Goal: Task Accomplishment & Management: Complete application form

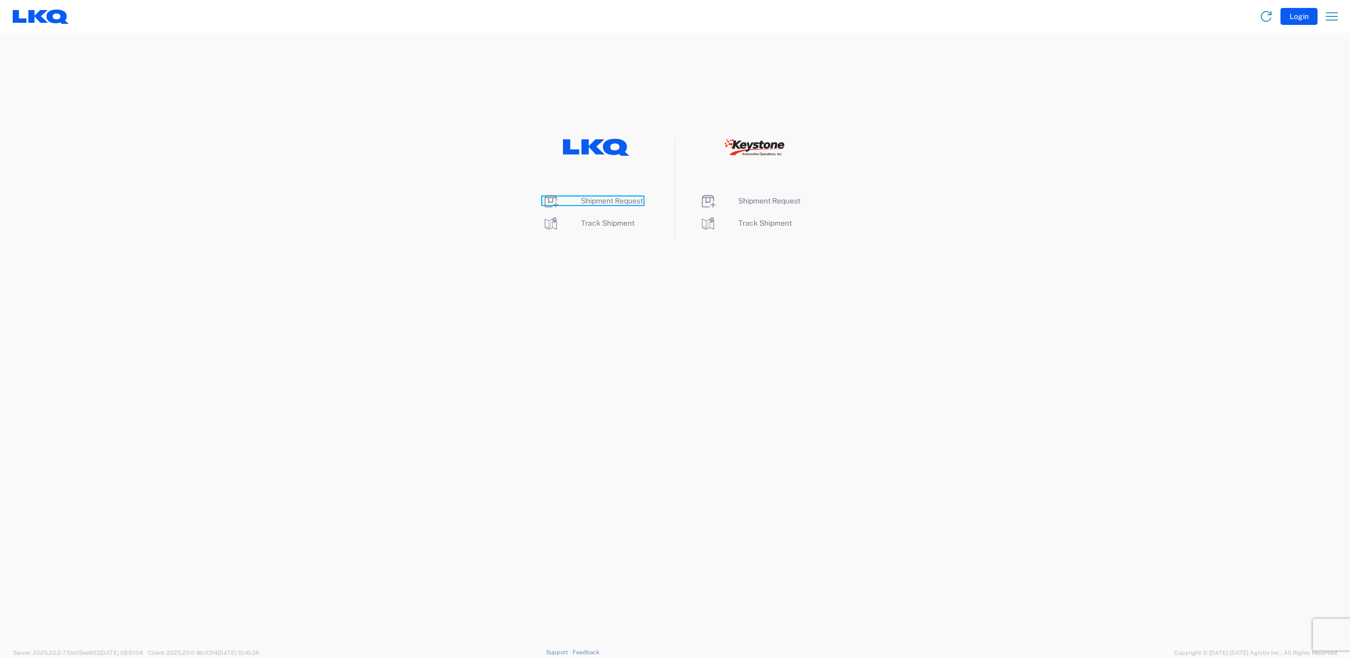
click at [598, 204] on span "Shipment Request" at bounding box center [612, 200] width 62 height 8
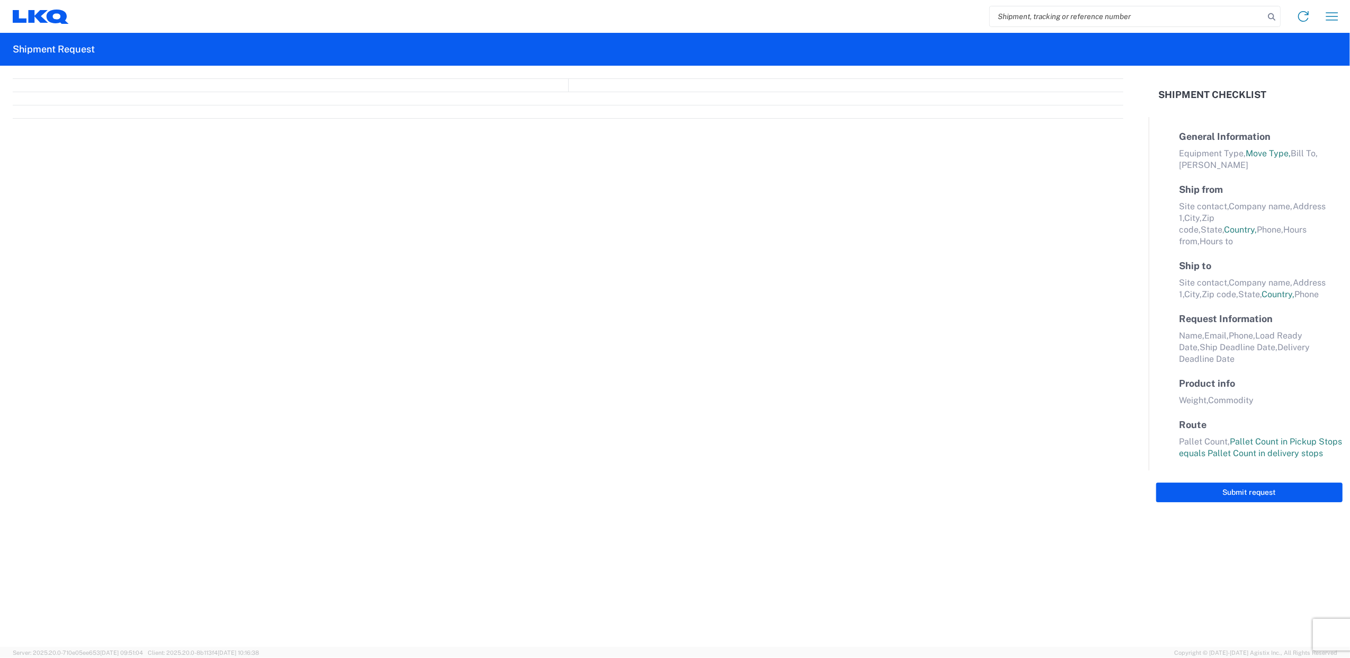
select select "LBS"
select select "IN"
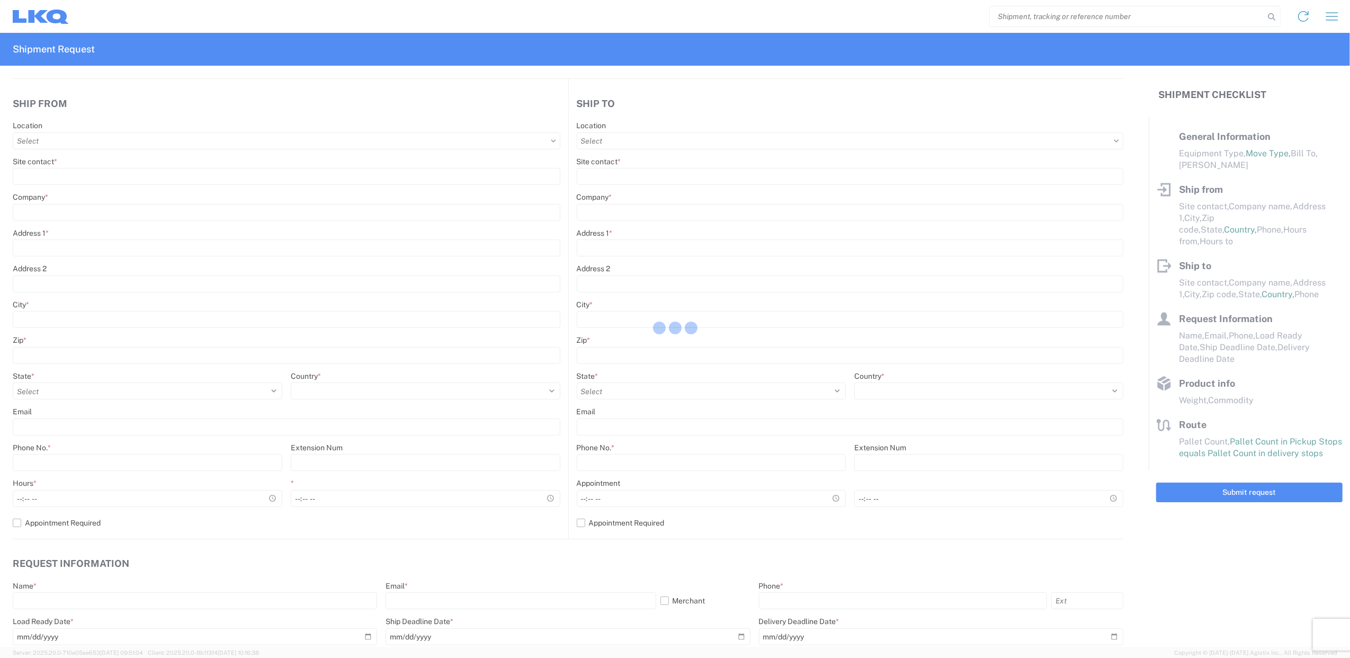
select select "FULL"
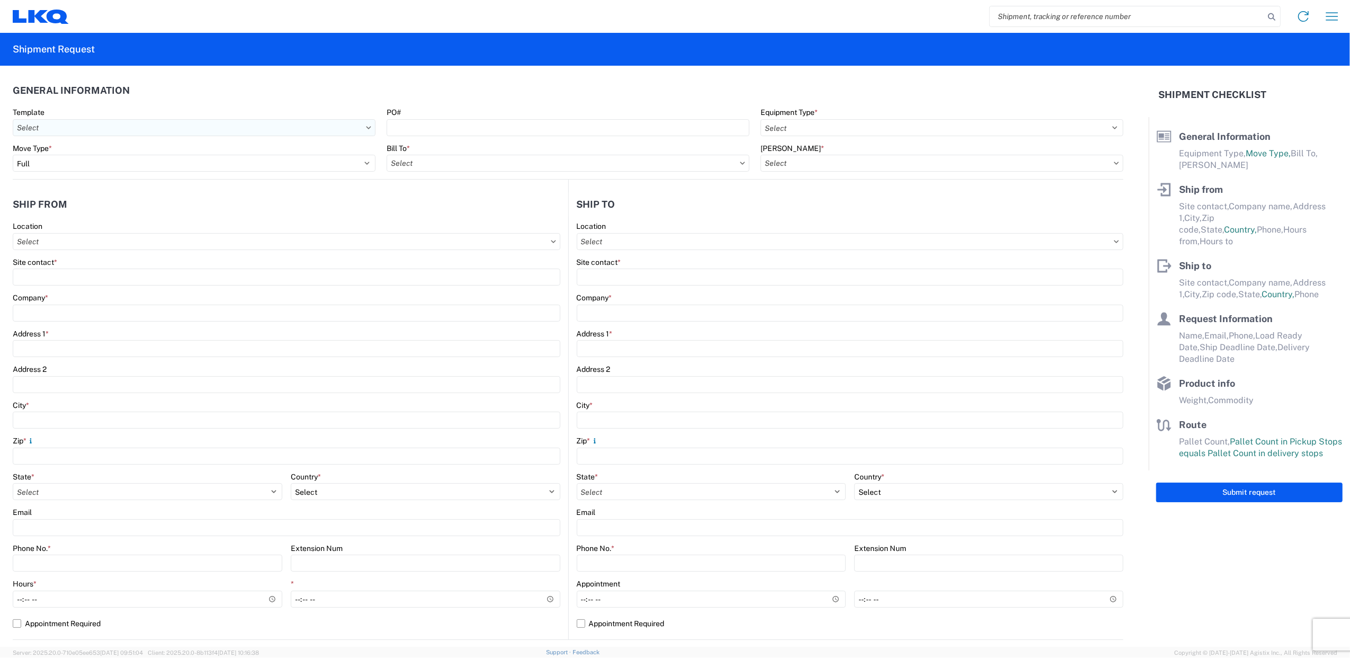
click at [98, 124] on input "text" at bounding box center [194, 127] width 363 height 17
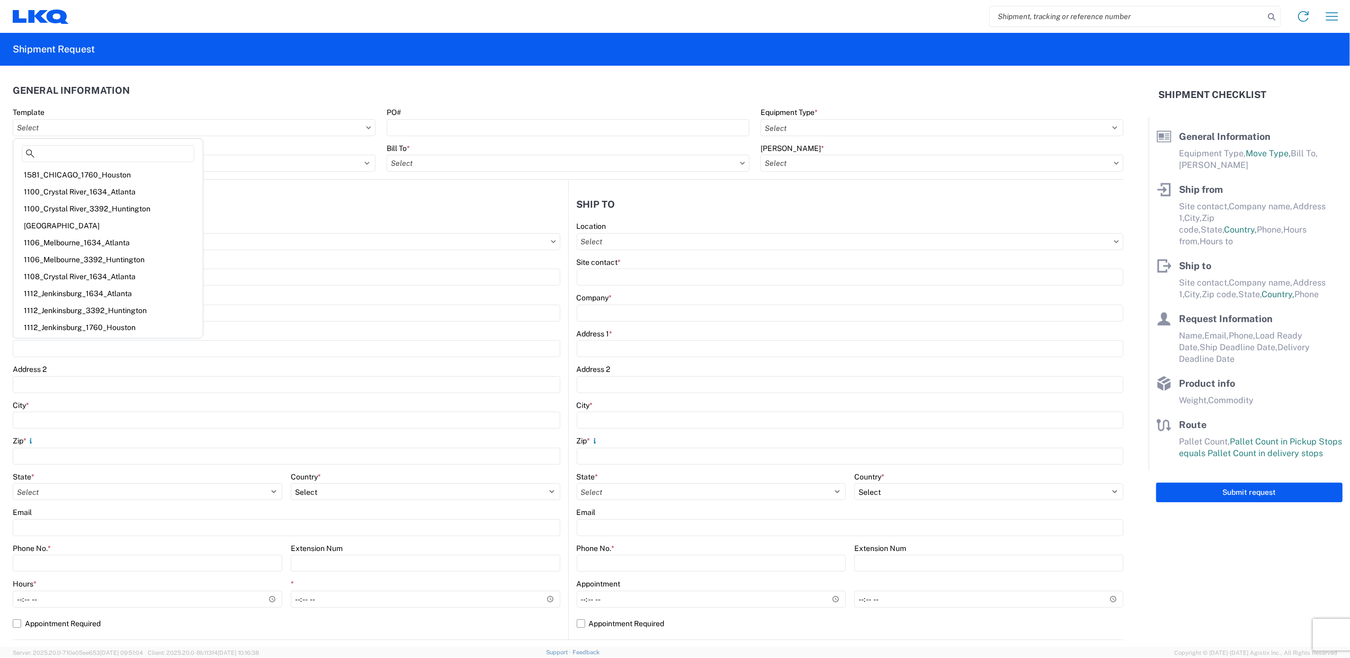
click at [251, 93] on header "General Information" at bounding box center [568, 90] width 1111 height 24
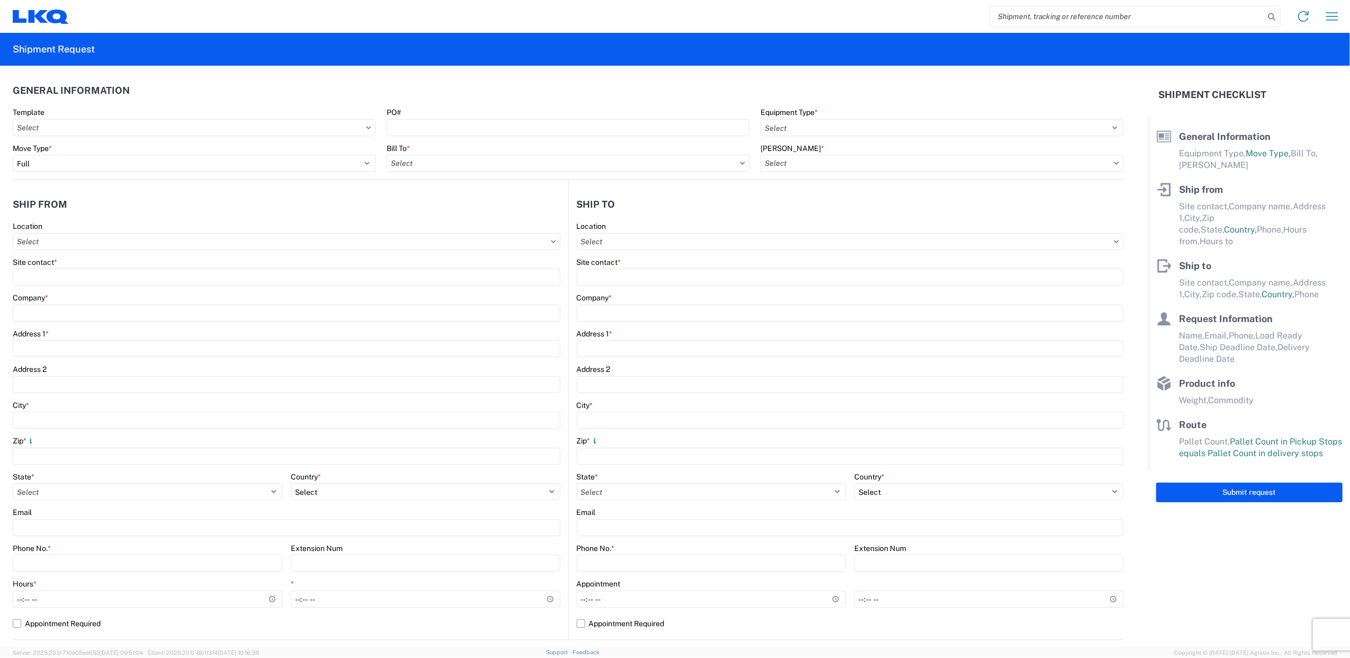
click at [447, 175] on agx-form-control-wrapper-v2 "Bill To *" at bounding box center [568, 162] width 374 height 36
click at [452, 170] on input "text" at bounding box center [568, 163] width 363 height 17
type input "3392"
click at [448, 211] on div "3392 - Transmetco" at bounding box center [478, 210] width 185 height 17
type input "3392 - Transmetco"
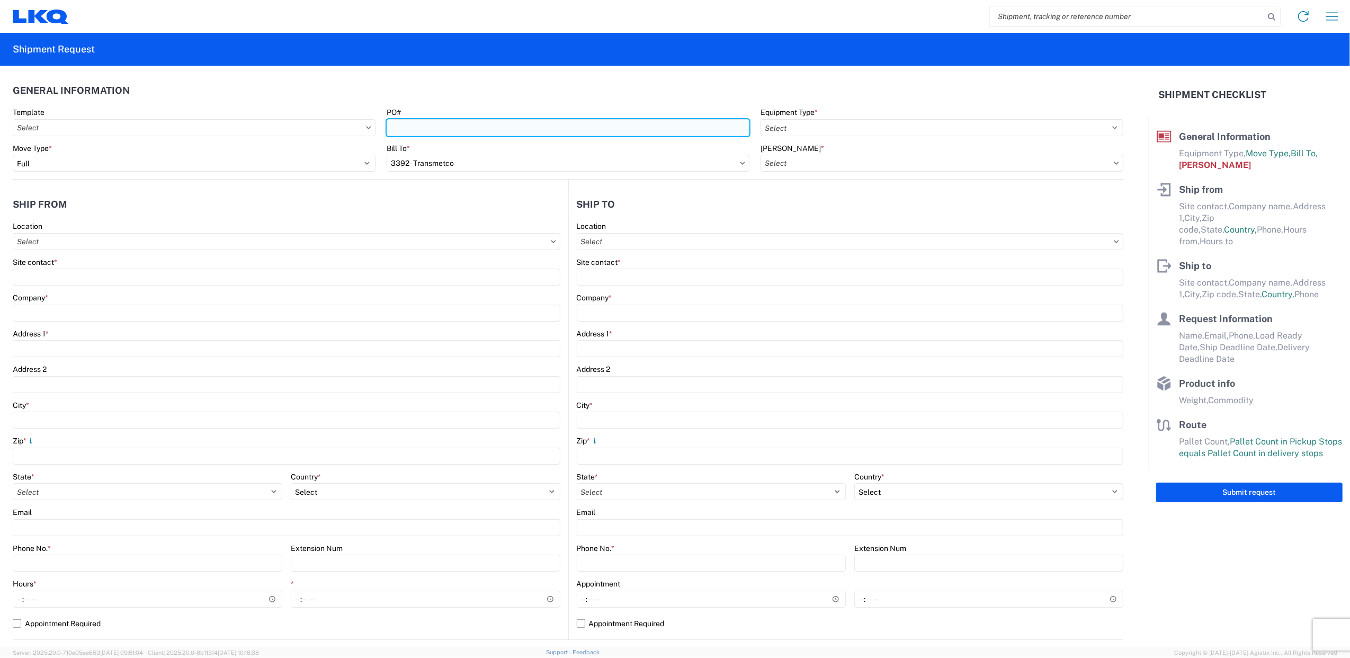
click at [470, 132] on input "PO#" at bounding box center [568, 127] width 363 height 17
type input "t"
type input "T31626"
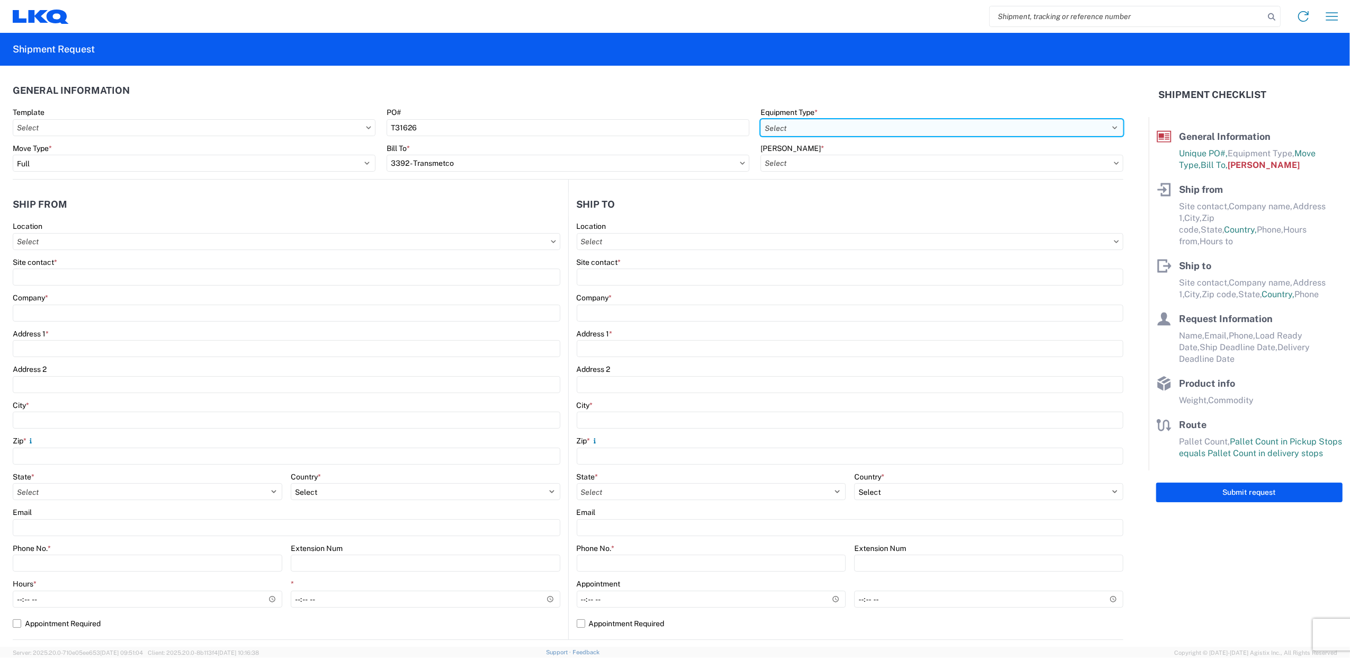
click at [858, 126] on select "Select 53’ Dry Van Flatbed Dropdeck (van) Lowboy (flatbed) Rail" at bounding box center [941, 127] width 363 height 17
select select "STDV"
click at [760, 119] on select "Select 53’ Dry Van Flatbed Dropdeck (van) Lowboy (flatbed) Rail" at bounding box center [941, 127] width 363 height 17
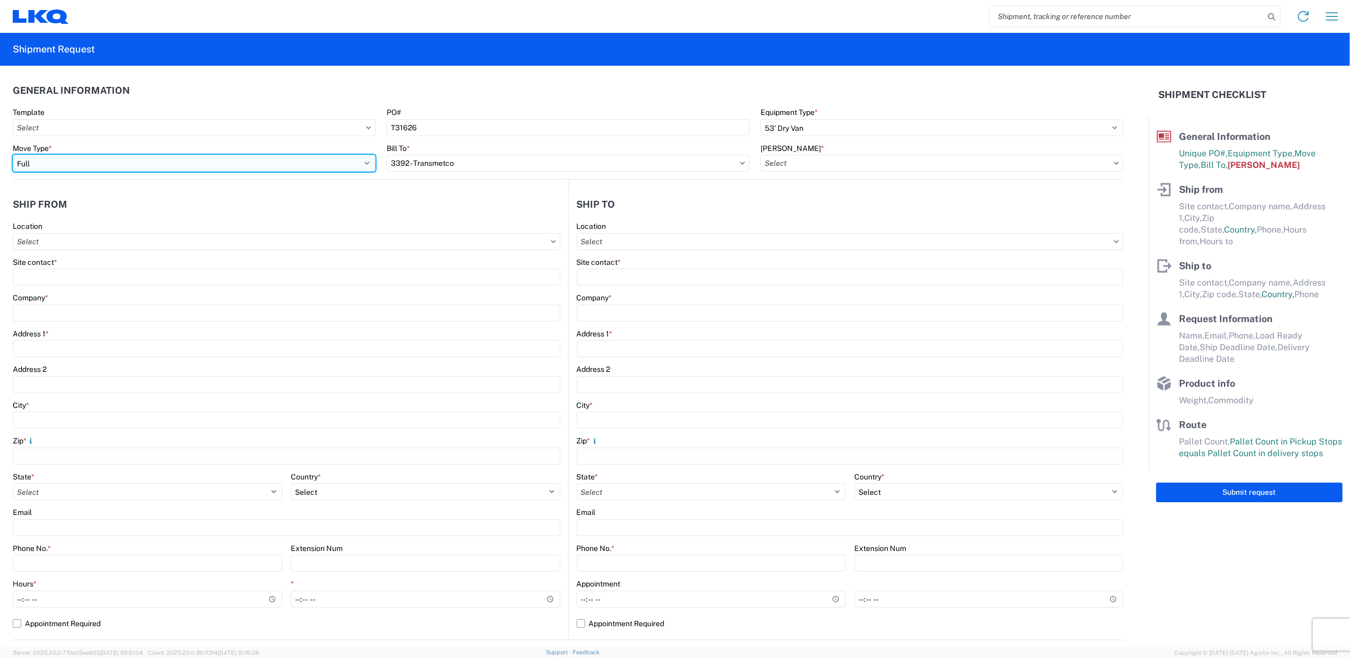
click at [85, 164] on select "Select Full Partial TL" at bounding box center [194, 163] width 363 height 17
click at [13, 155] on select "Select Full Partial TL" at bounding box center [194, 163] width 363 height 17
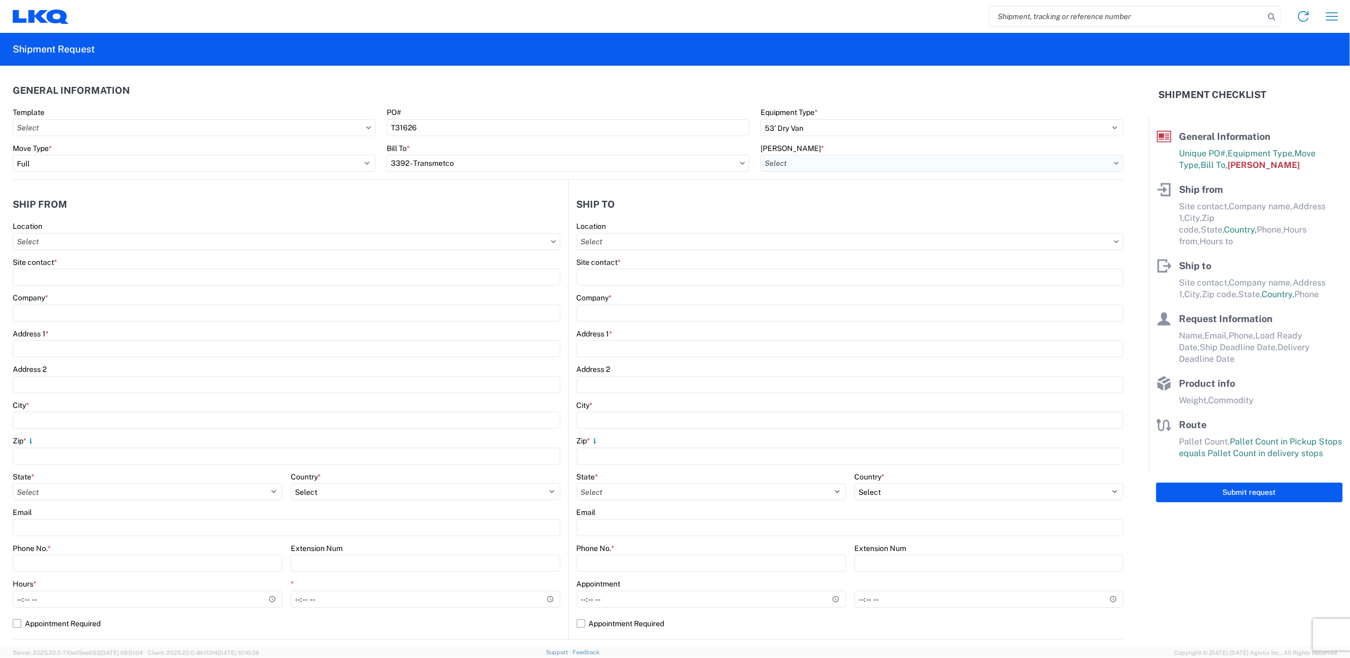
click at [848, 163] on input "text" at bounding box center [941, 163] width 363 height 17
type input "3392"
click at [842, 208] on div "3392-3015-50180-0000 - 3392 Freight In - Wheel Cores" at bounding box center [854, 210] width 197 height 17
type input "3392-3015-50180-0000 - 3392 Freight In - Wheel Cores"
click at [102, 242] on input "text" at bounding box center [287, 241] width 548 height 17
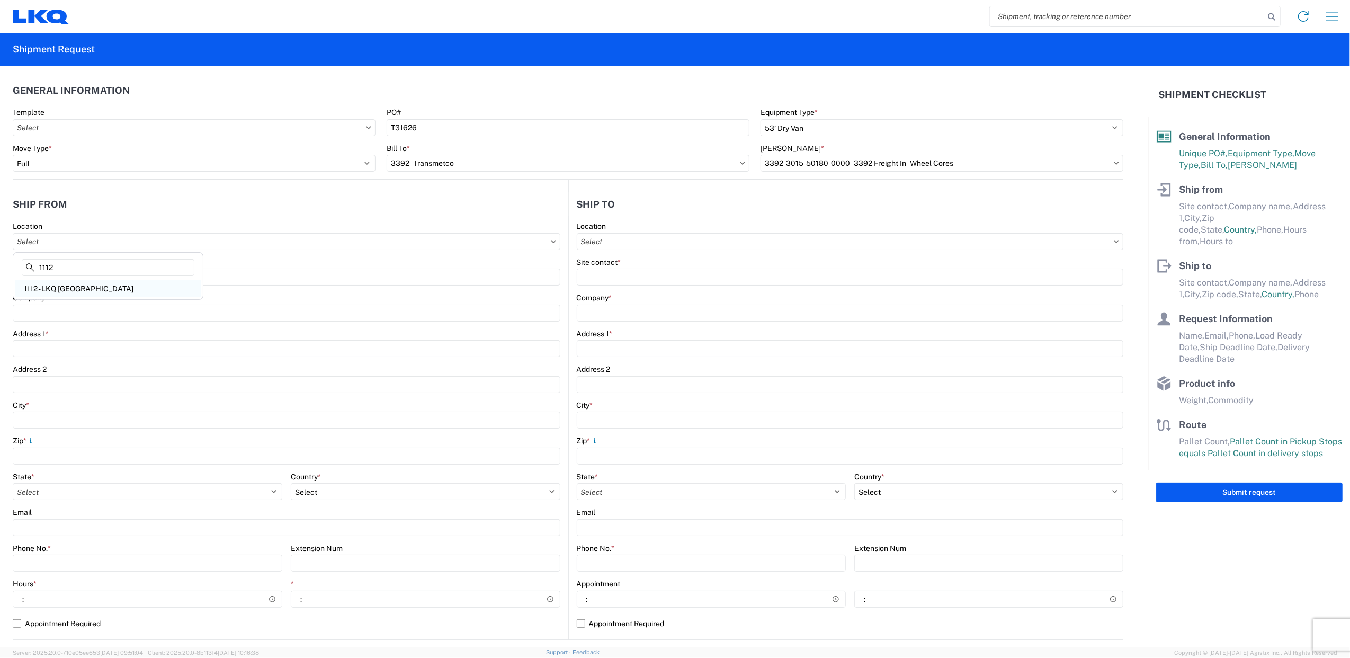
type input "1112"
click at [70, 288] on div "1112 - LKQ [GEOGRAPHIC_DATA]" at bounding box center [107, 288] width 185 height 17
type input "1112 - LKQ [GEOGRAPHIC_DATA]"
type input "LKQ Corporation"
type input "[STREET_ADDRESS]"
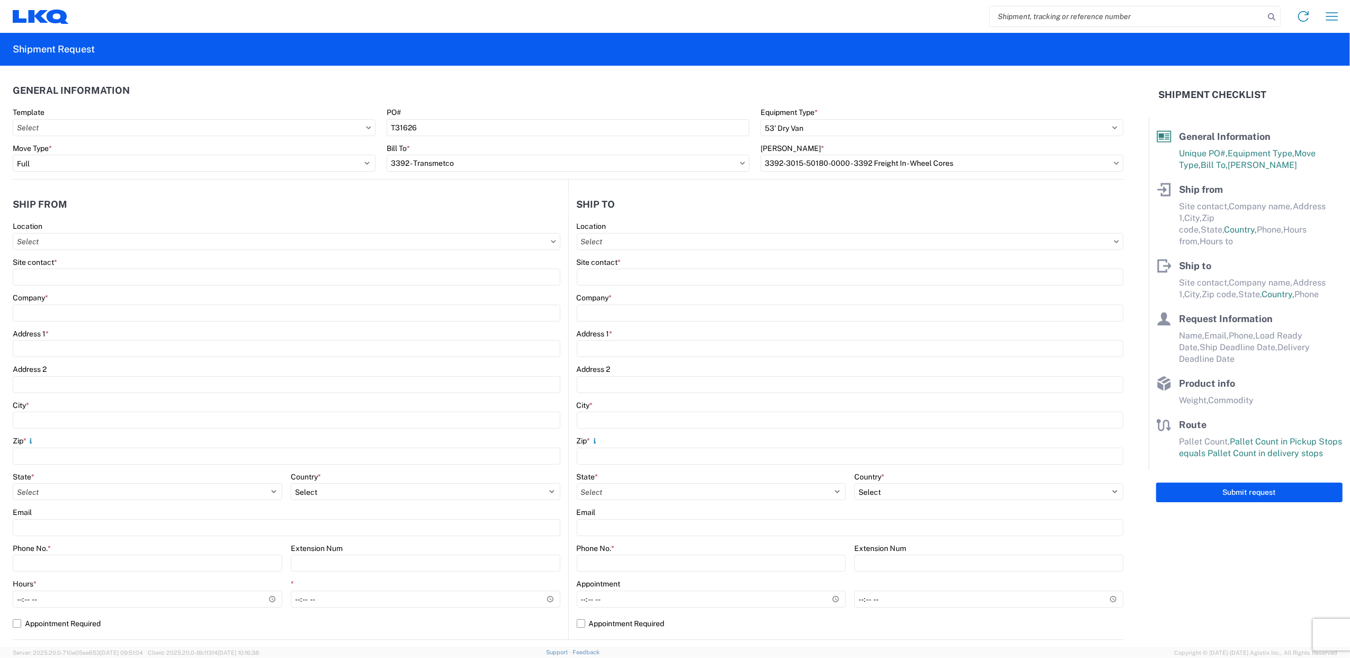
type input "[GEOGRAPHIC_DATA]"
type input "30234"
select select "GA"
select select "US"
type input "[PHONE_NUMBER]"
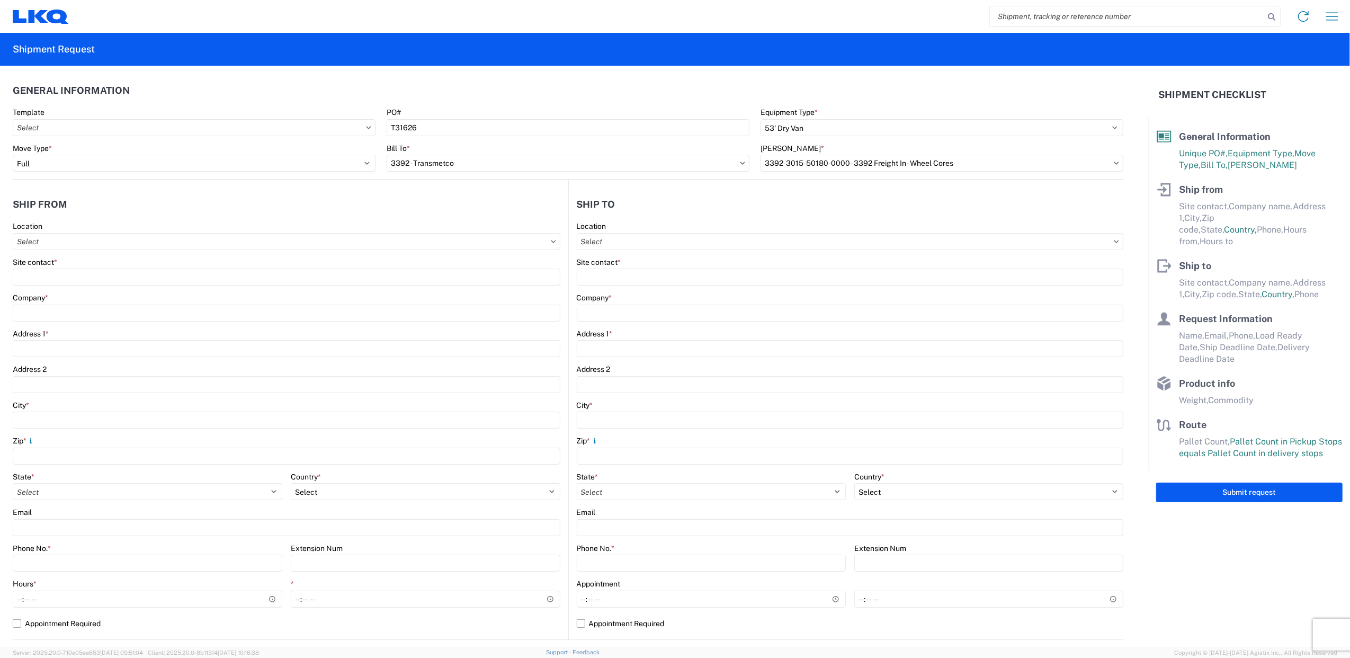
type input "07:00"
type input "17:00"
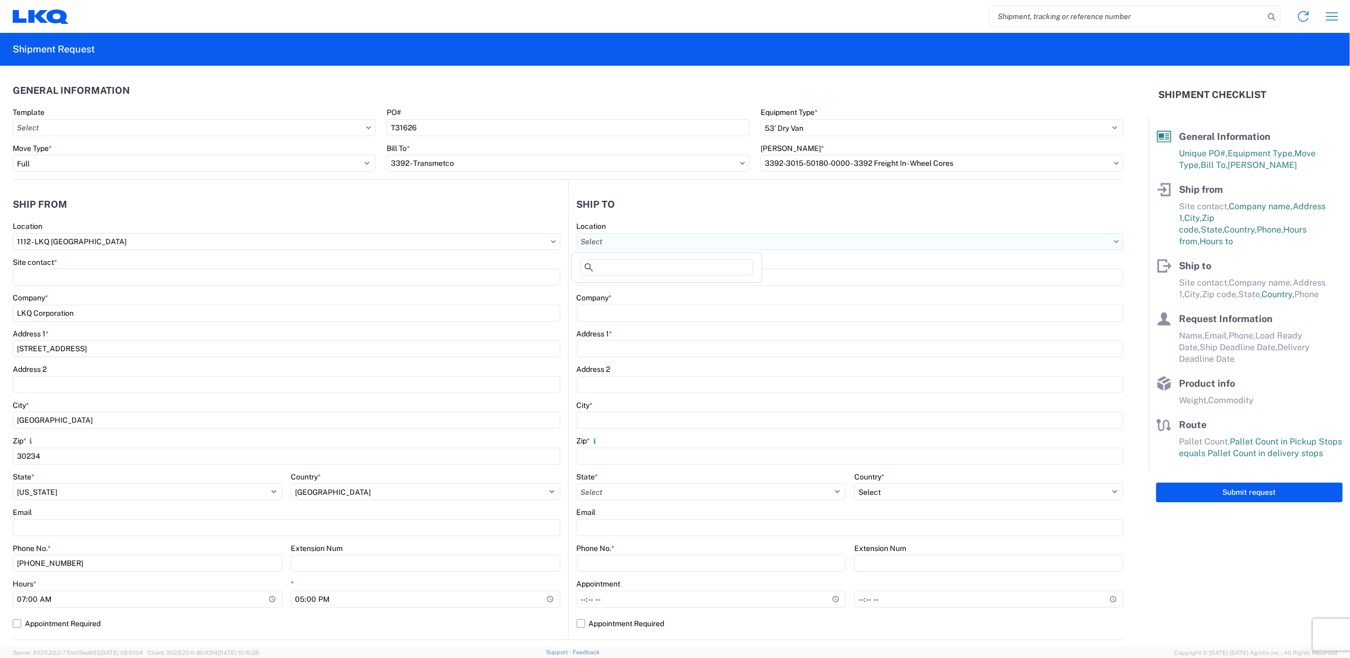
click at [706, 242] on input "text" at bounding box center [850, 241] width 547 height 17
type input "3392"
click at [629, 291] on div "3392 - Transmetco" at bounding box center [666, 288] width 185 height 17
type input "3392 - Transmetco"
type input "LKQ Corporation"
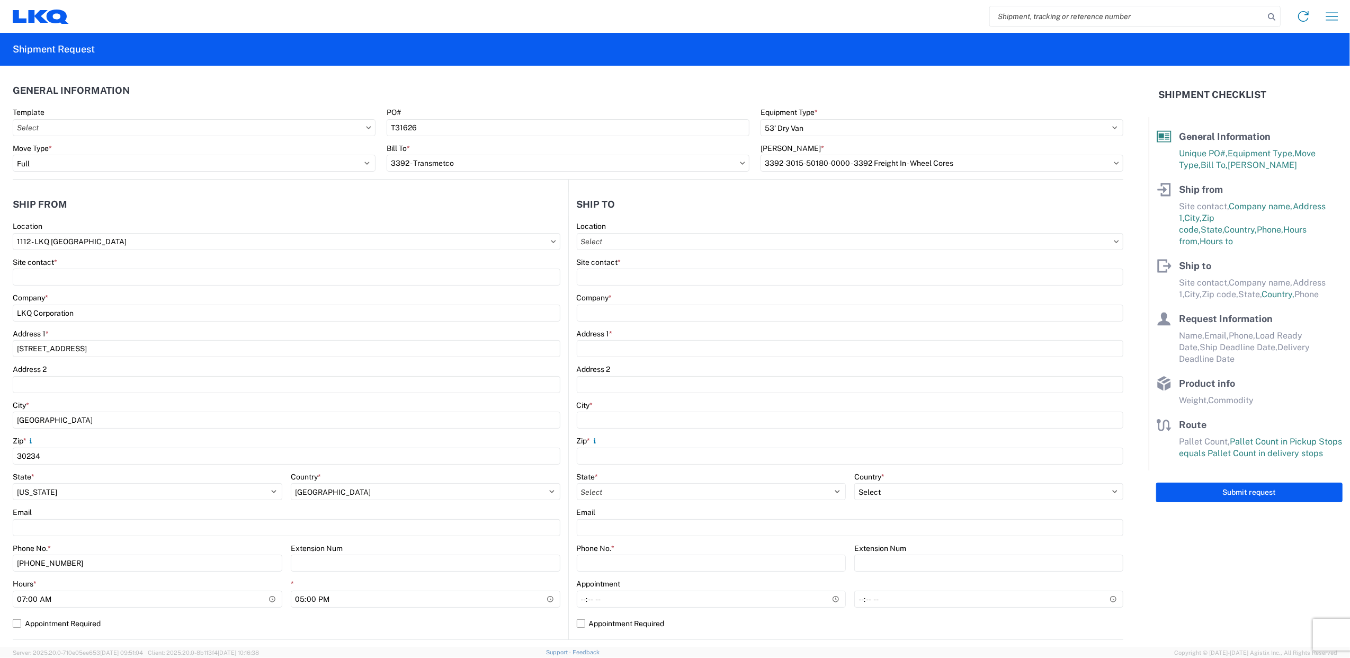
type input "[STREET_ADDRESS]"
type input "Huntington"
type input "46750"
select select "US"
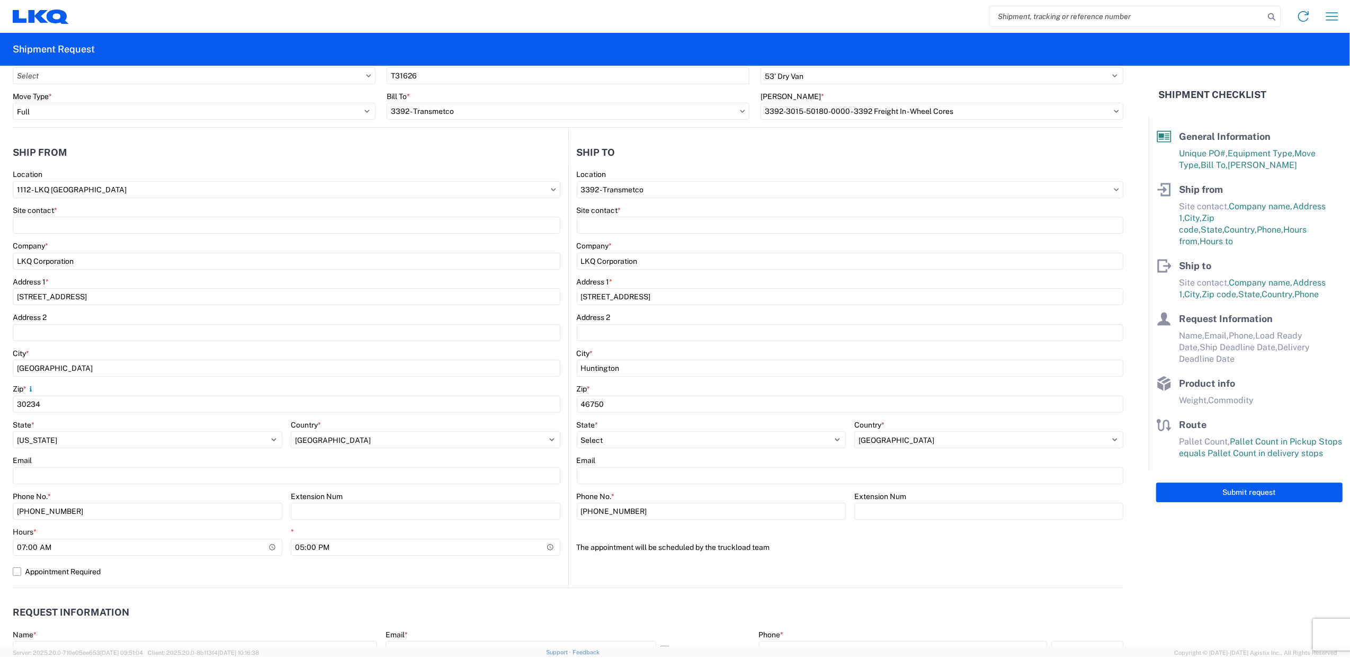
scroll to position [212, 0]
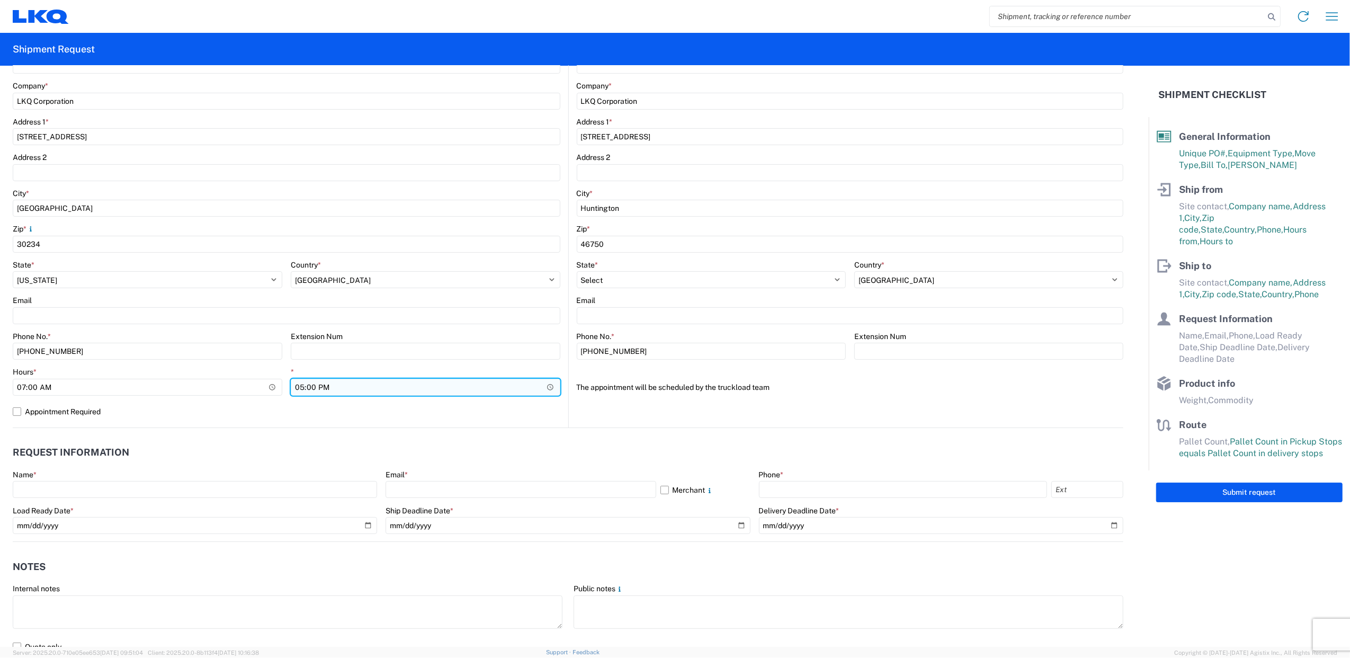
click at [548, 384] on input "17:00" at bounding box center [426, 387] width 270 height 17
type input "12:00"
click at [473, 447] on header "Request Information" at bounding box center [568, 453] width 1111 height 24
click at [82, 499] on agx-form-control-wrapper-v2 "Name *" at bounding box center [195, 488] width 364 height 36
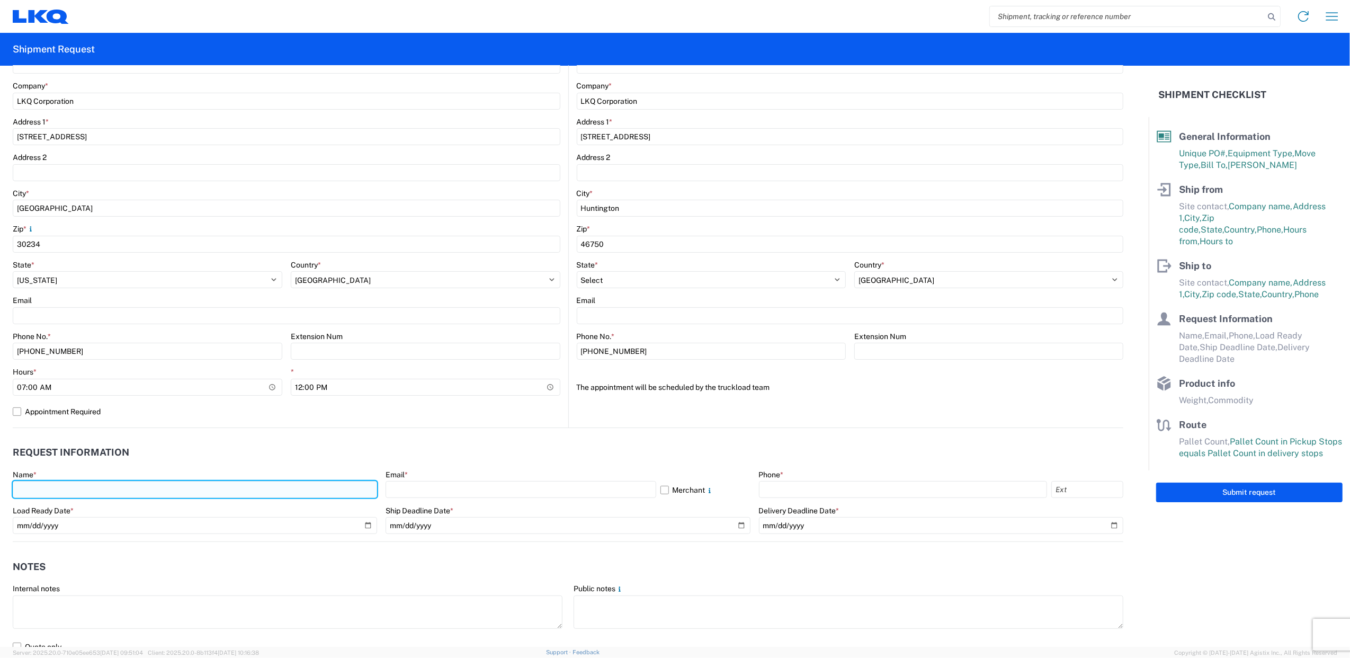
click at [91, 496] on input "text" at bounding box center [195, 489] width 364 height 17
click at [417, 452] on header "Request Information" at bounding box center [568, 453] width 1111 height 24
click at [158, 489] on input "text" at bounding box center [195, 489] width 364 height 17
type input "j"
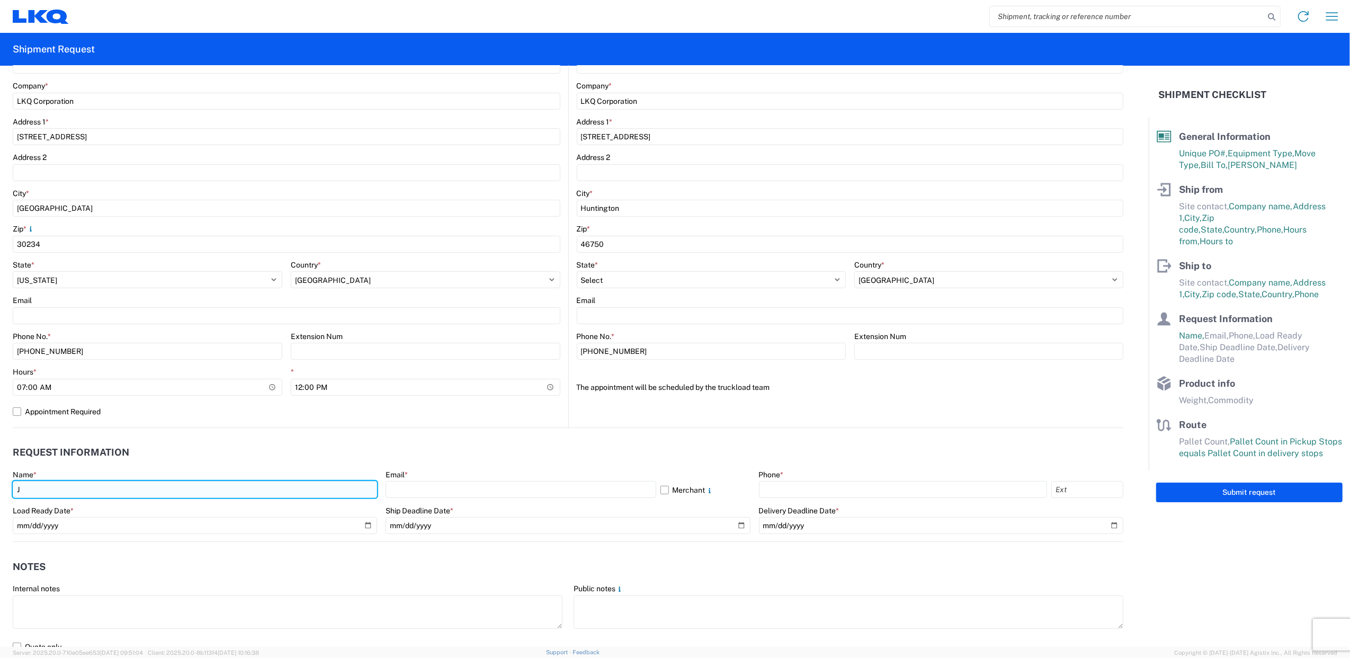
type input "[PERSON_NAME]"
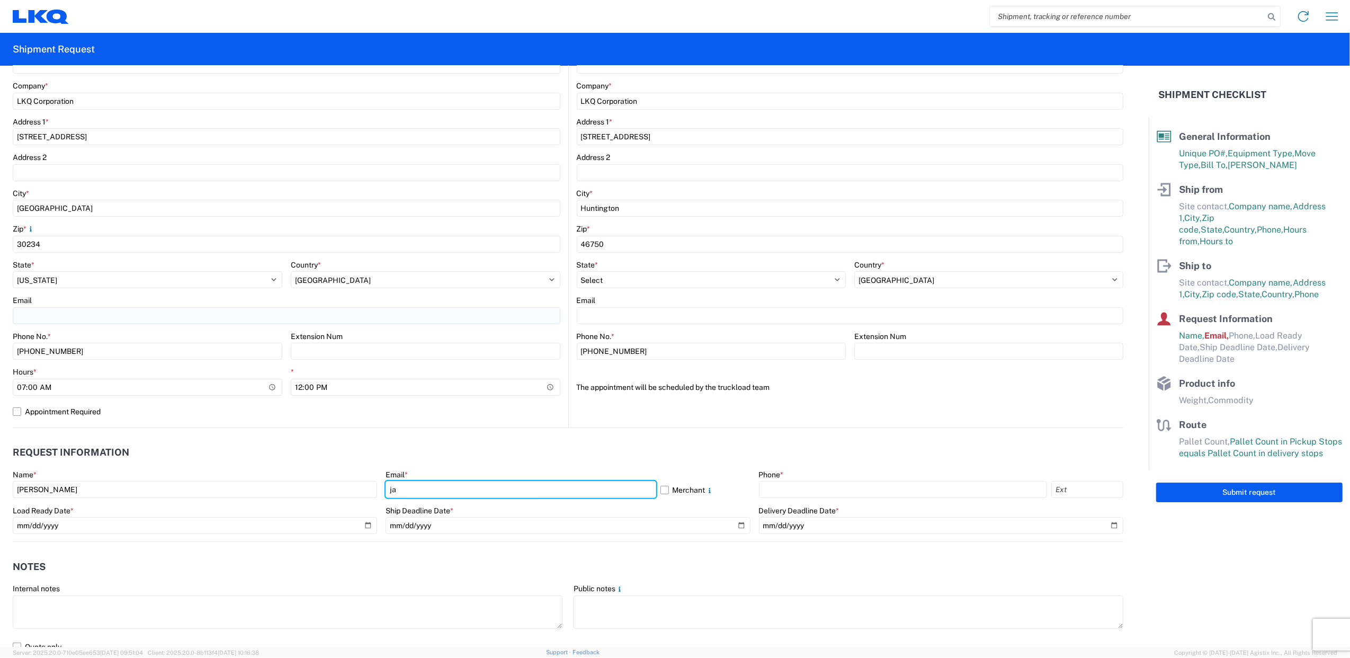
type input "[EMAIL_ADDRESS][DOMAIN_NAME]"
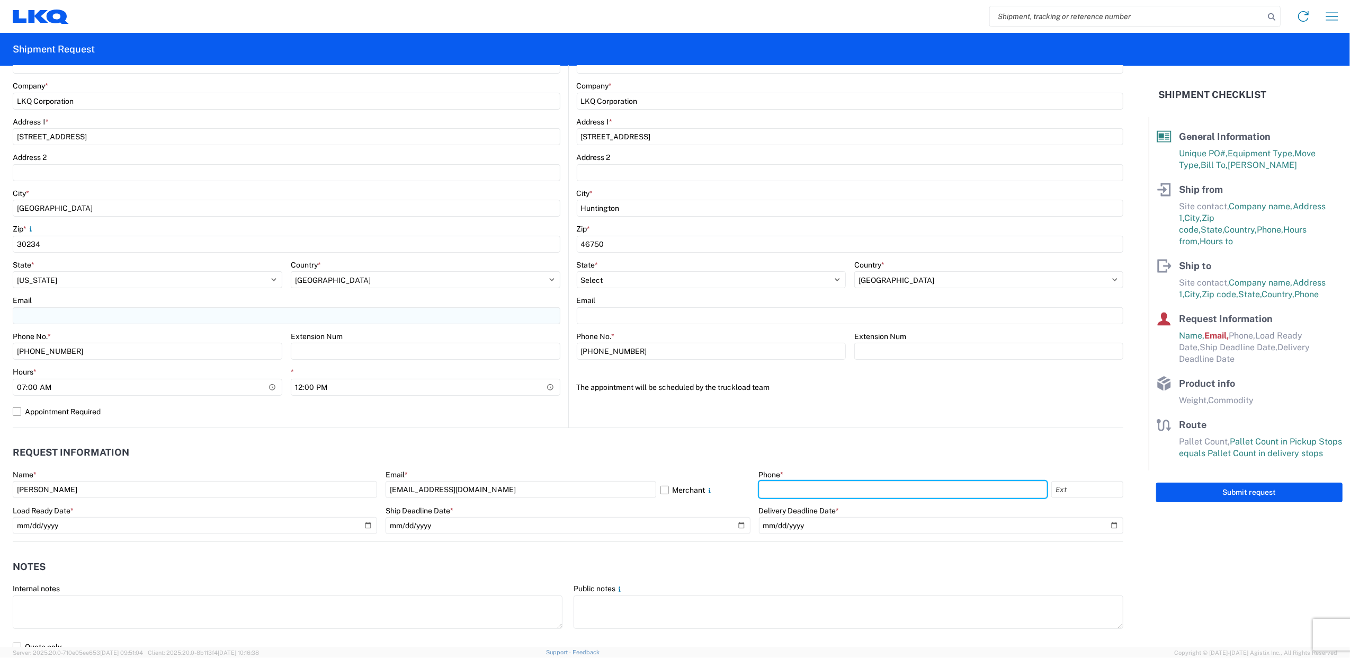
type input "7705047658"
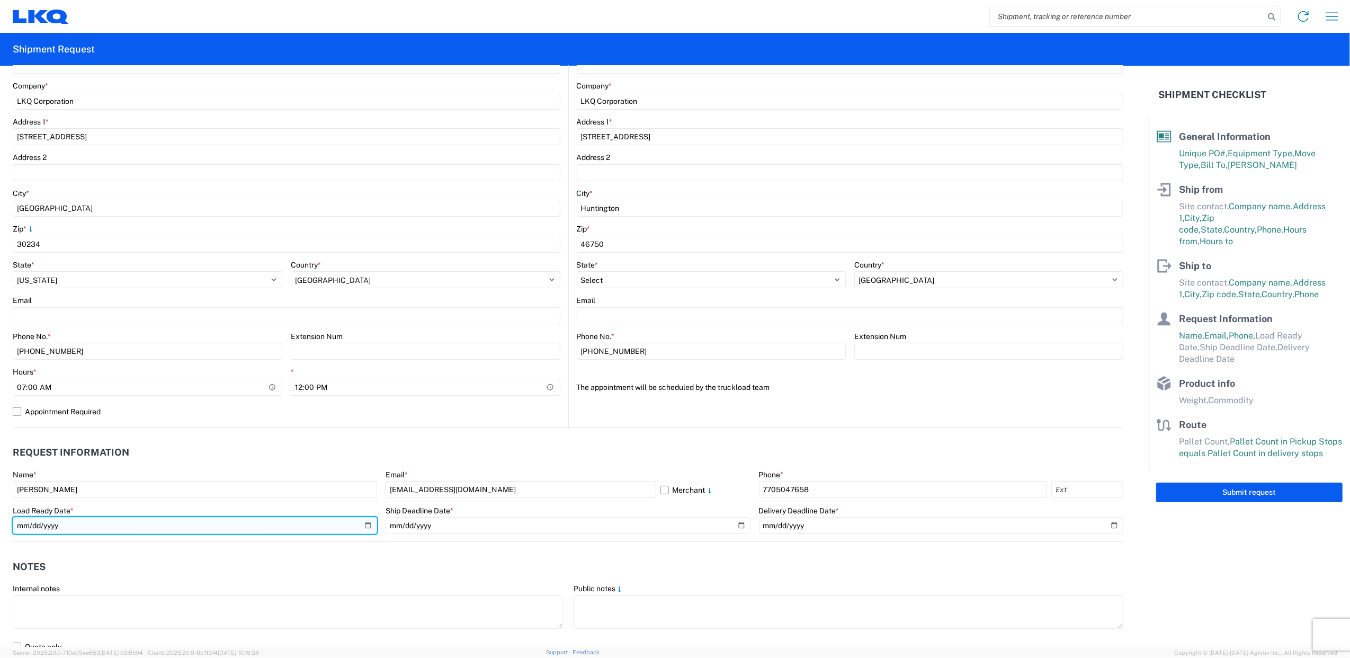
click at [361, 524] on input "date" at bounding box center [195, 525] width 364 height 17
type input "[DATE]"
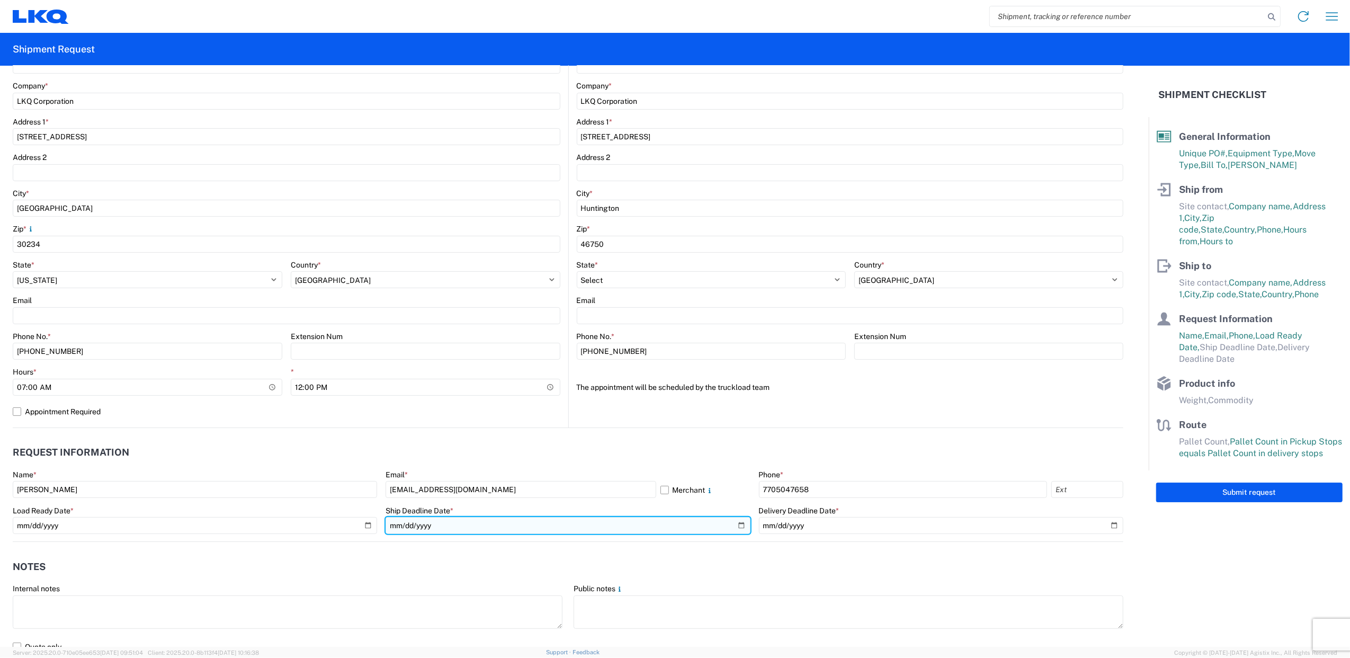
click at [732, 523] on input "date" at bounding box center [568, 525] width 364 height 17
click at [735, 525] on input "[DATE]" at bounding box center [568, 525] width 364 height 17
type input "[DATE]"
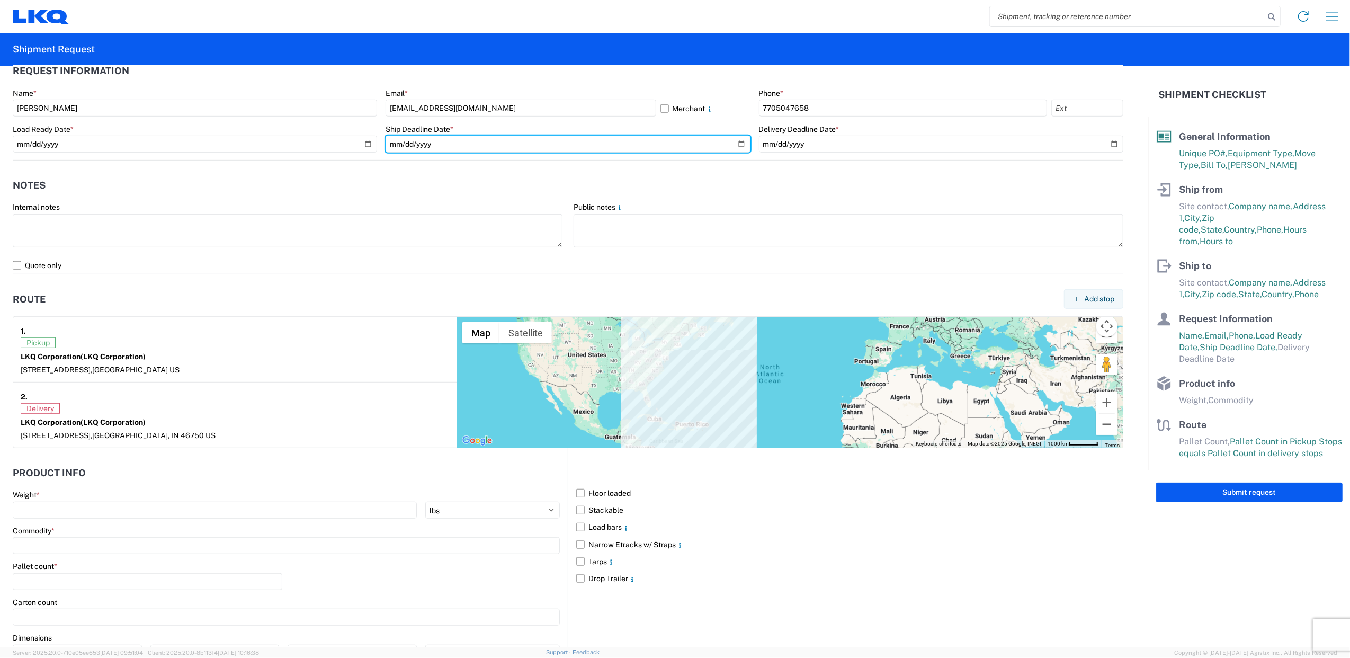
scroll to position [692, 0]
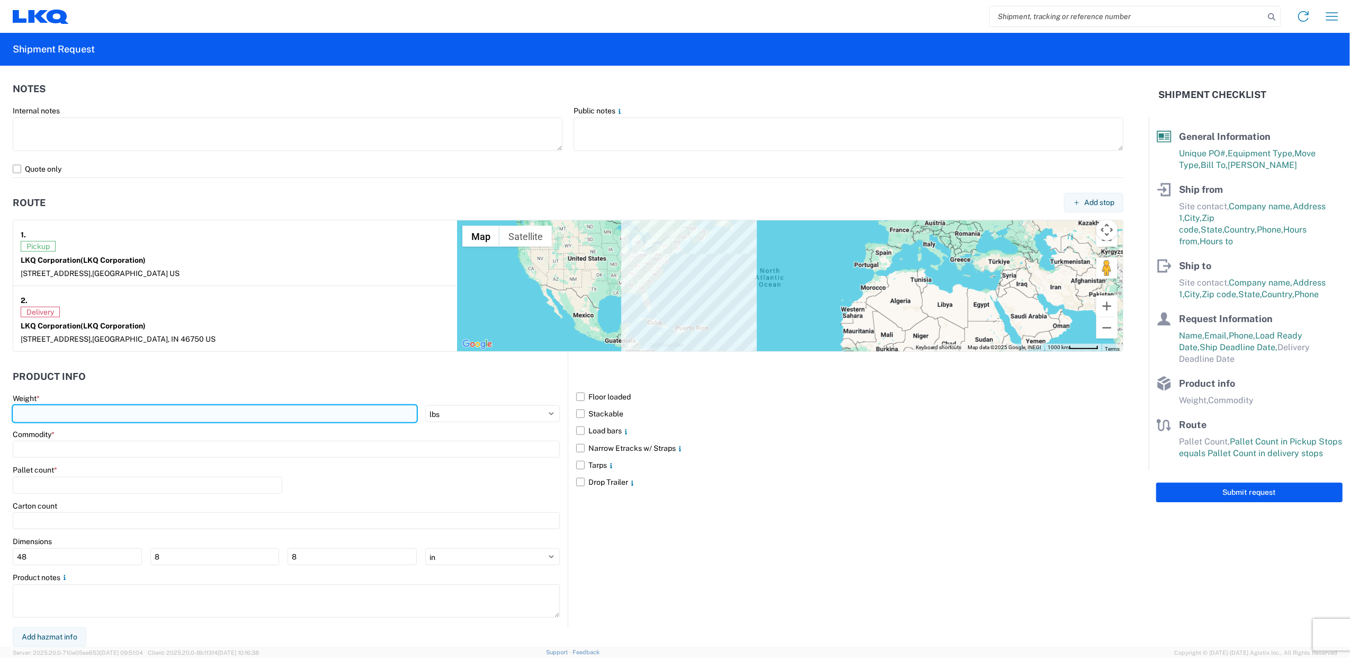
click at [151, 418] on input "number" at bounding box center [215, 413] width 404 height 17
type input "40000"
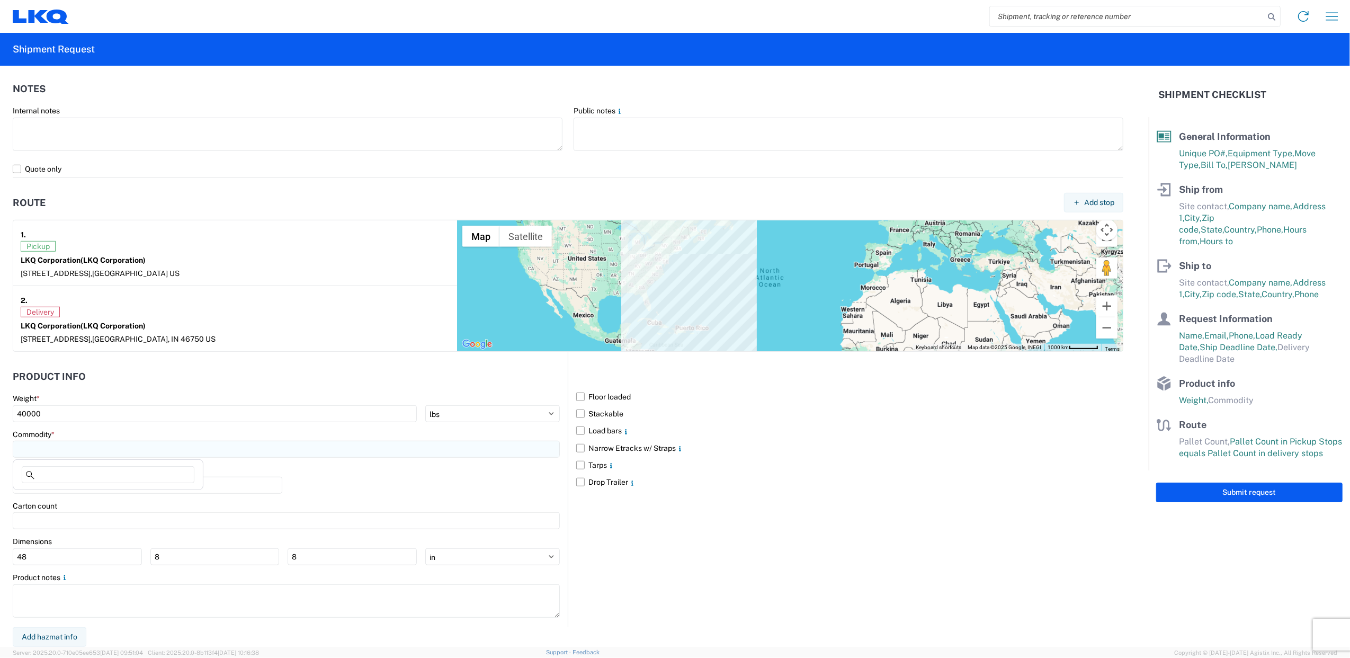
click at [137, 445] on input at bounding box center [286, 449] width 547 height 17
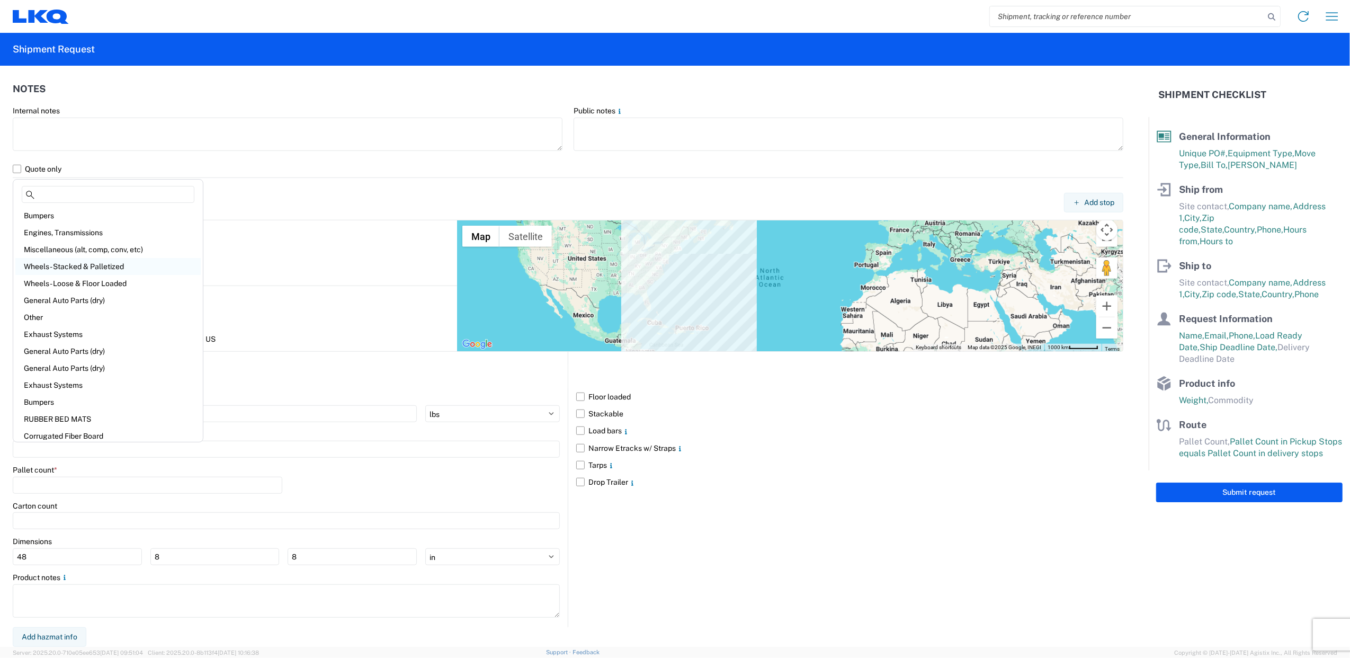
click at [128, 262] on div "Wheels - Stacked & Palletized" at bounding box center [107, 266] width 185 height 17
type input "Wheels - Stacked & Palletized"
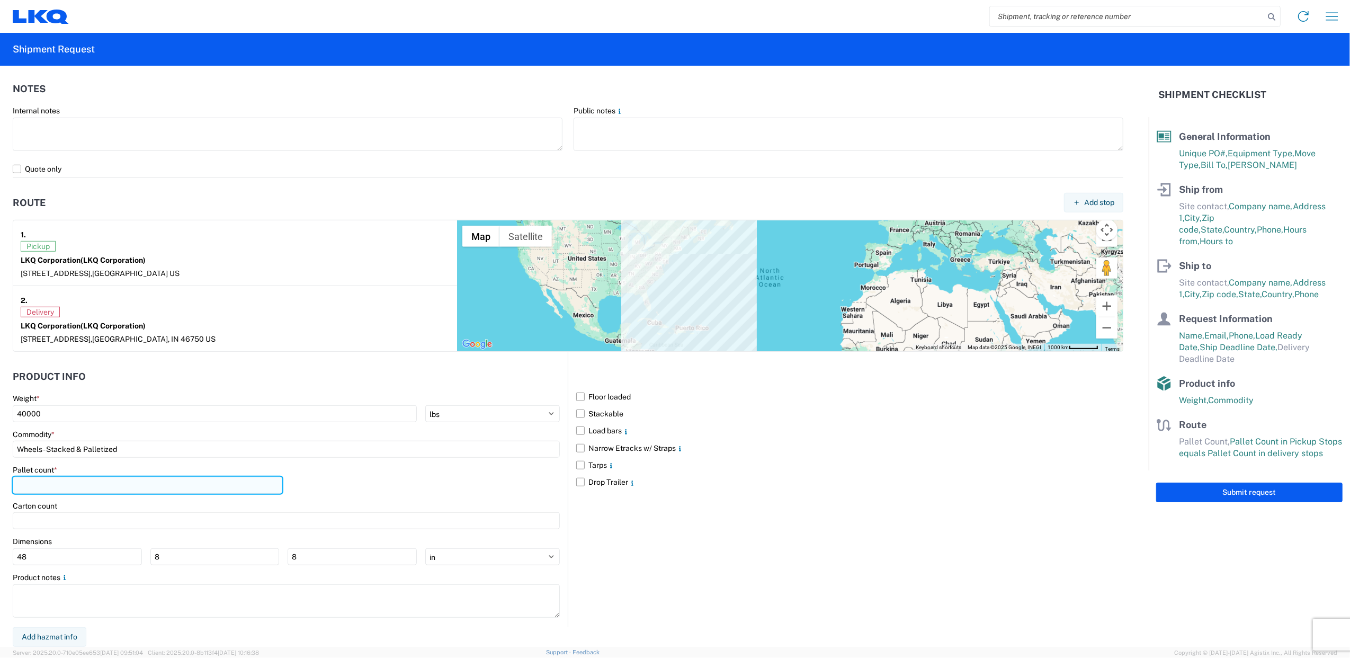
click at [86, 484] on input "number" at bounding box center [148, 485] width 270 height 17
type input "42"
click at [577, 399] on label "Floor loaded" at bounding box center [849, 396] width 547 height 17
click at [0, 0] on input "Floor loaded" at bounding box center [0, 0] width 0 height 0
click at [580, 408] on label "Stackable" at bounding box center [849, 413] width 547 height 17
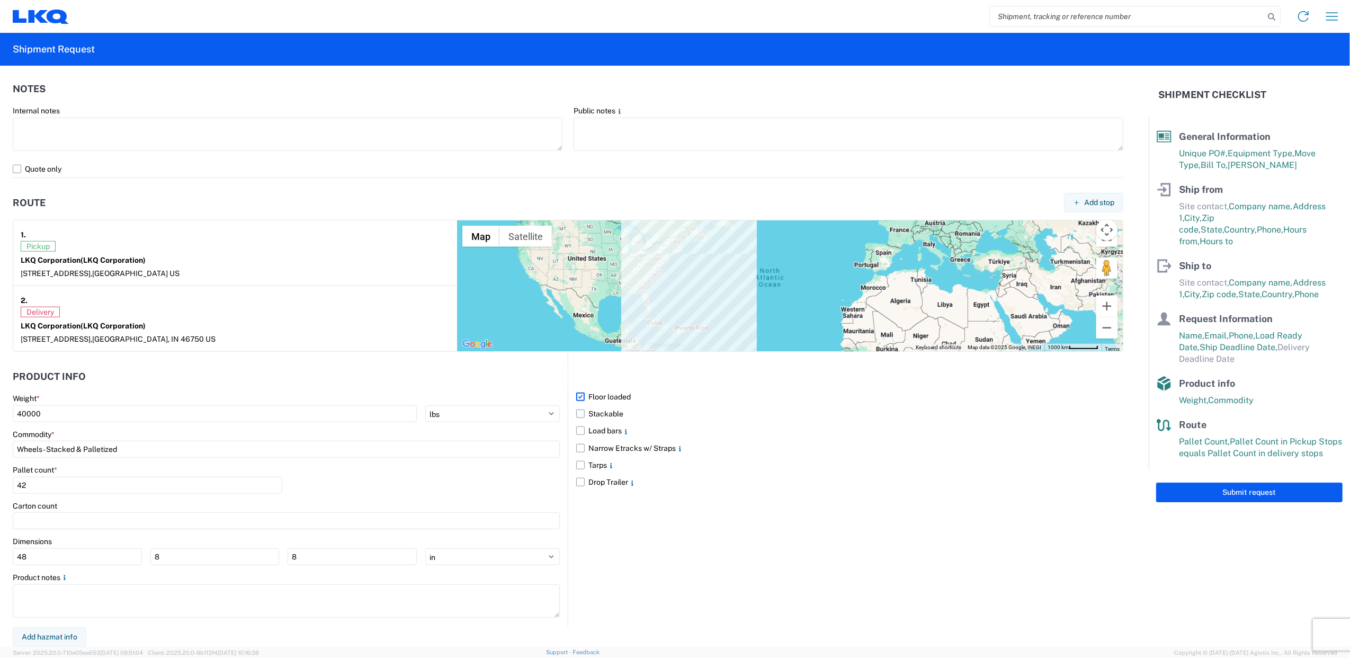
click at [0, 0] on input "Stackable" at bounding box center [0, 0] width 0 height 0
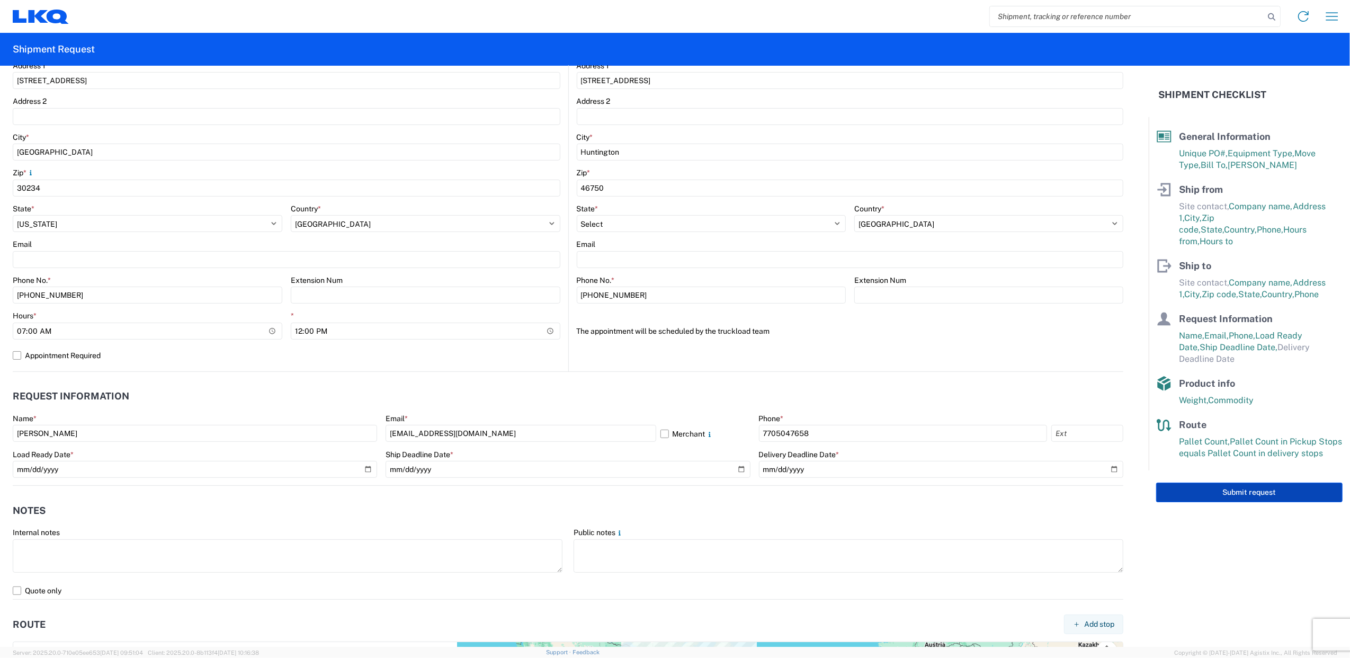
click at [1204, 482] on button "Submit request" at bounding box center [1249, 492] width 186 height 20
select select "US"
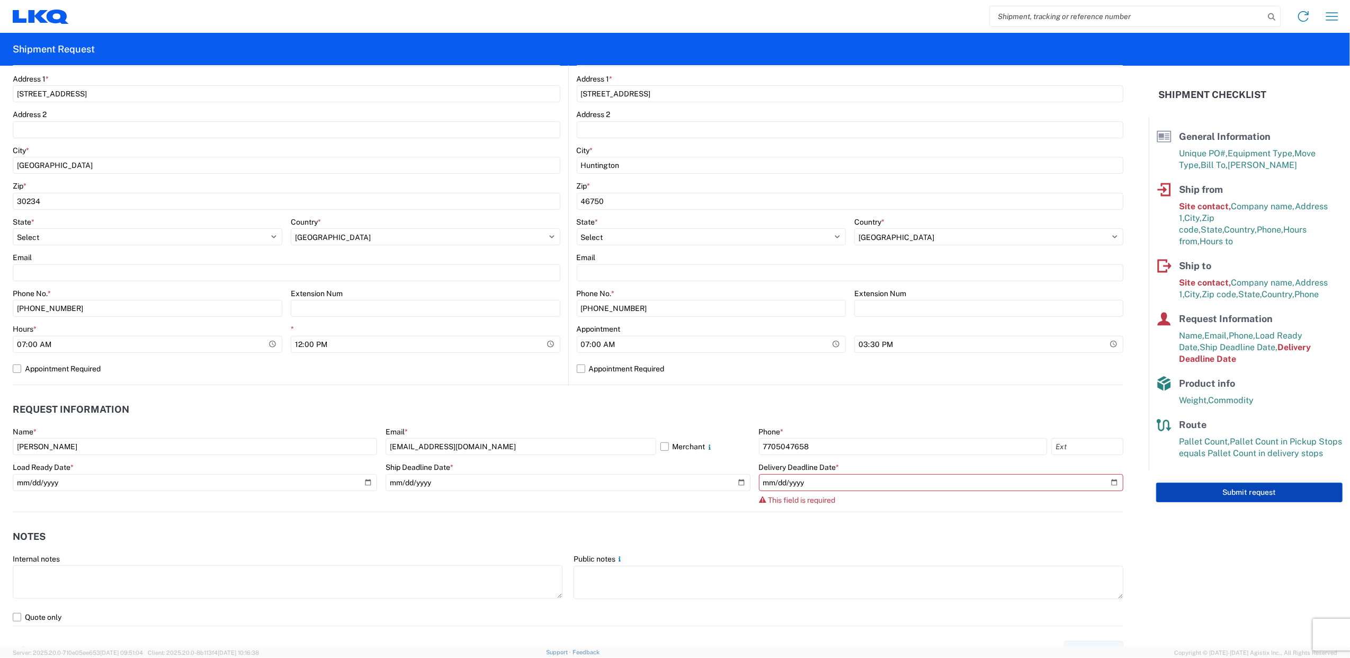
scroll to position [281, 0]
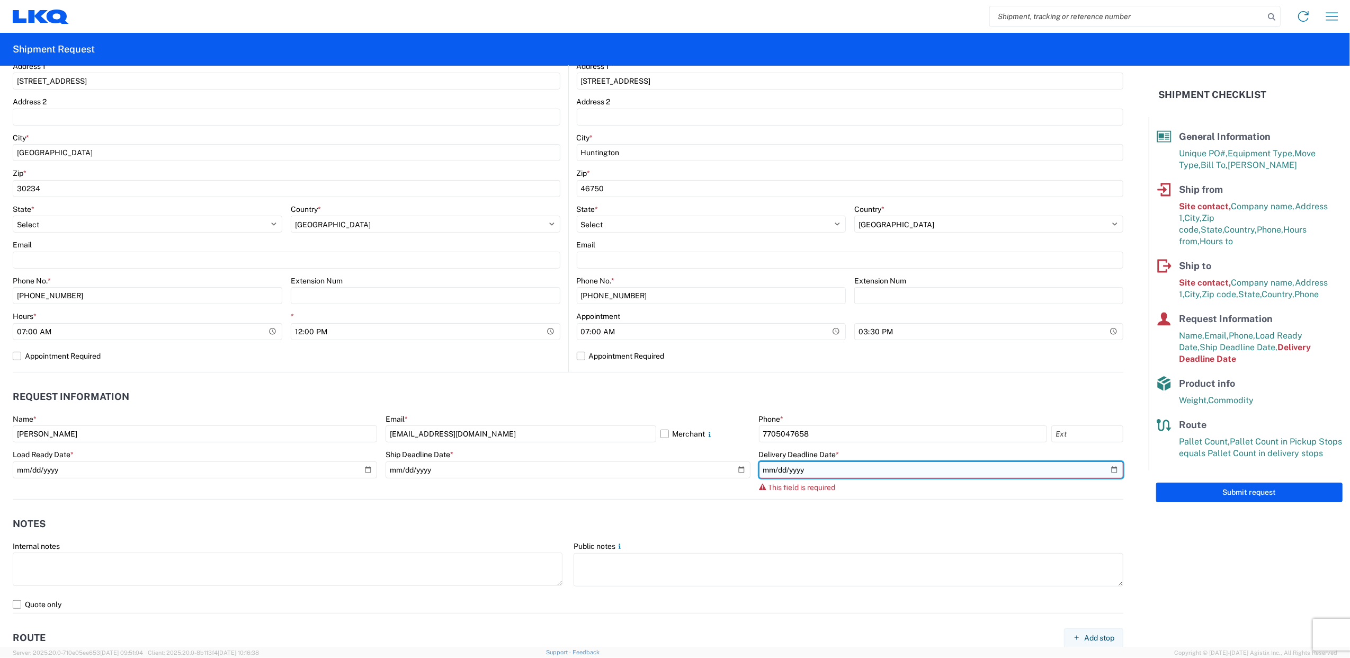
click at [905, 465] on input "date" at bounding box center [941, 469] width 364 height 17
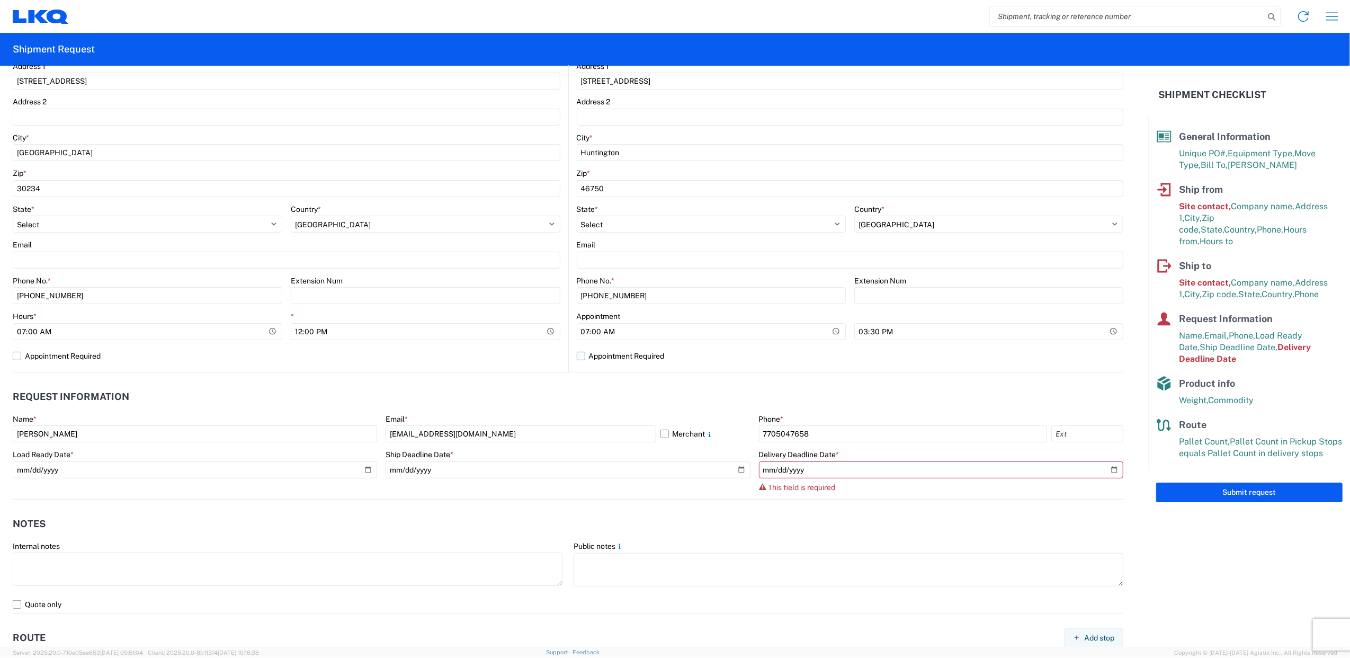
click at [577, 352] on label "Appointment Required" at bounding box center [850, 355] width 547 height 17
click at [0, 0] on input "Appointment Required" at bounding box center [0, 0] width 0 height 0
select select "US"
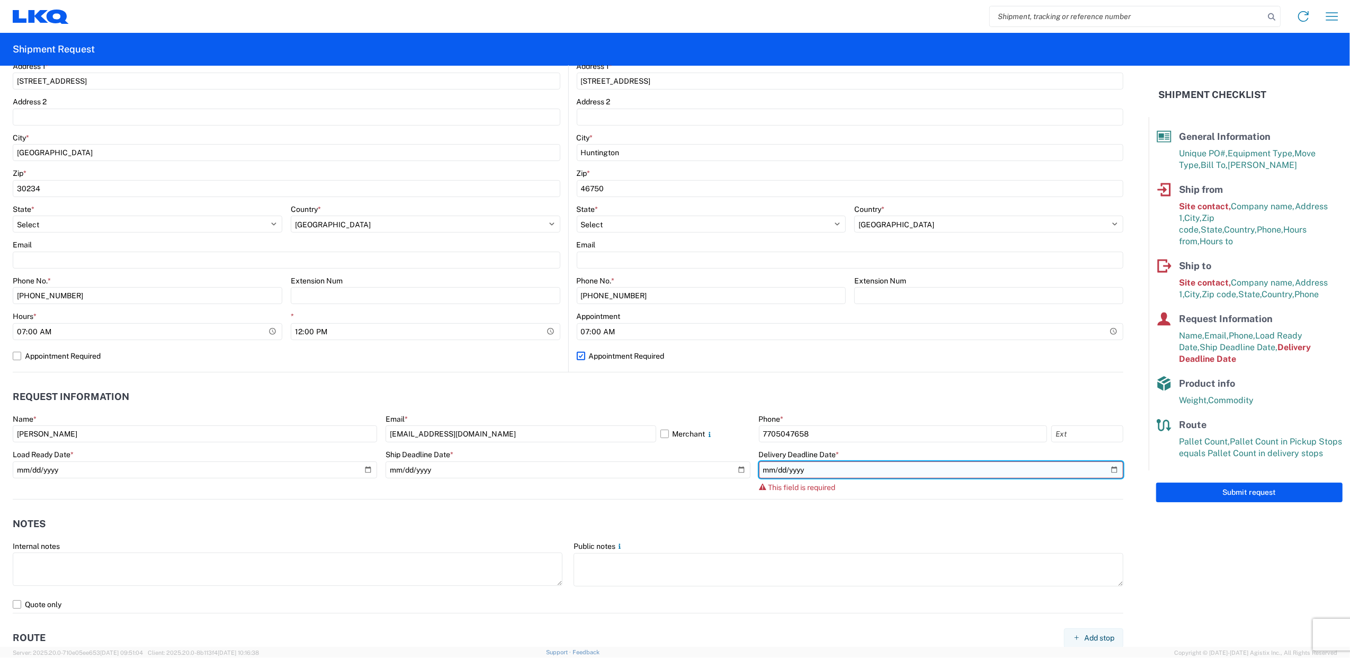
click at [1098, 471] on input "date" at bounding box center [941, 469] width 364 height 17
type input "[DATE]"
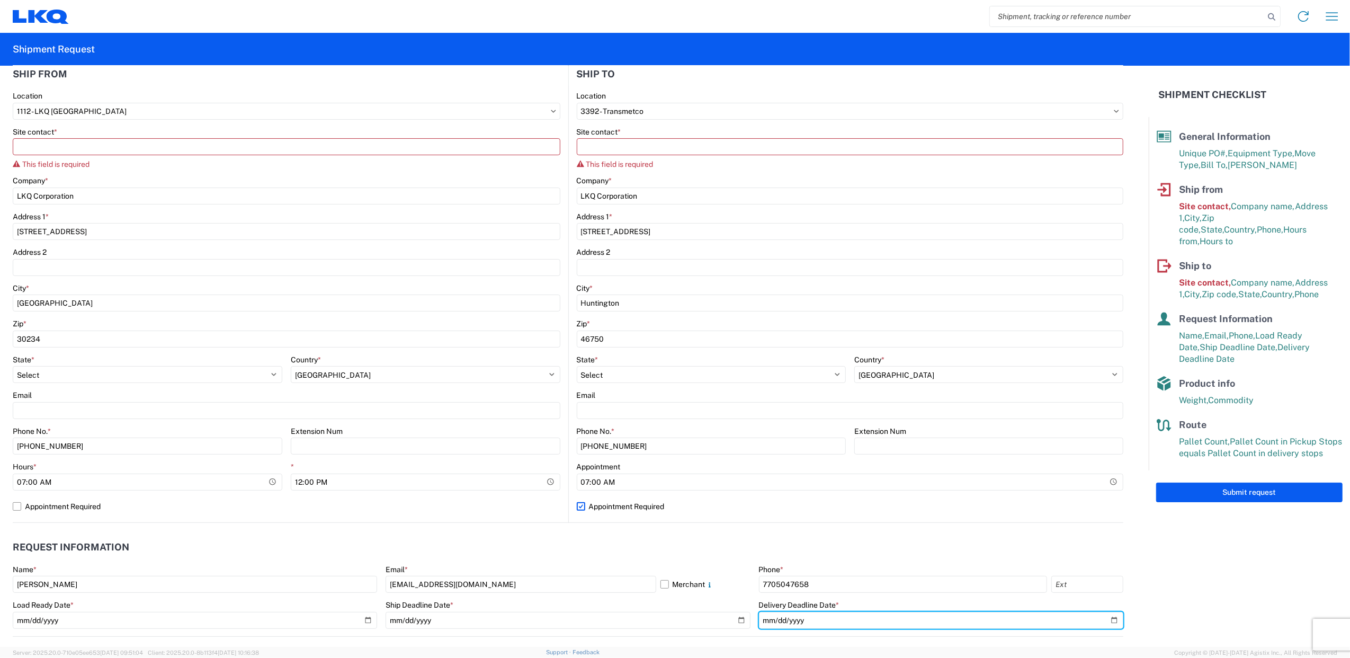
scroll to position [69, 0]
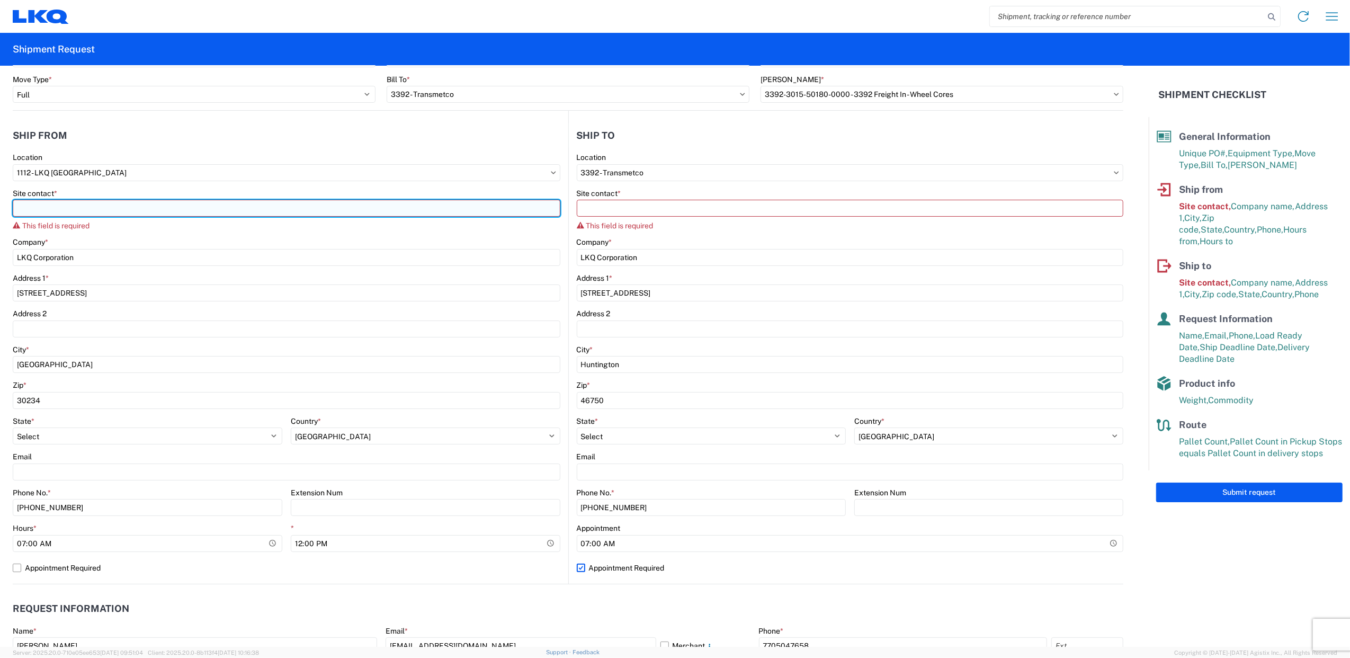
click at [73, 211] on input "Site contact *" at bounding box center [287, 208] width 548 height 17
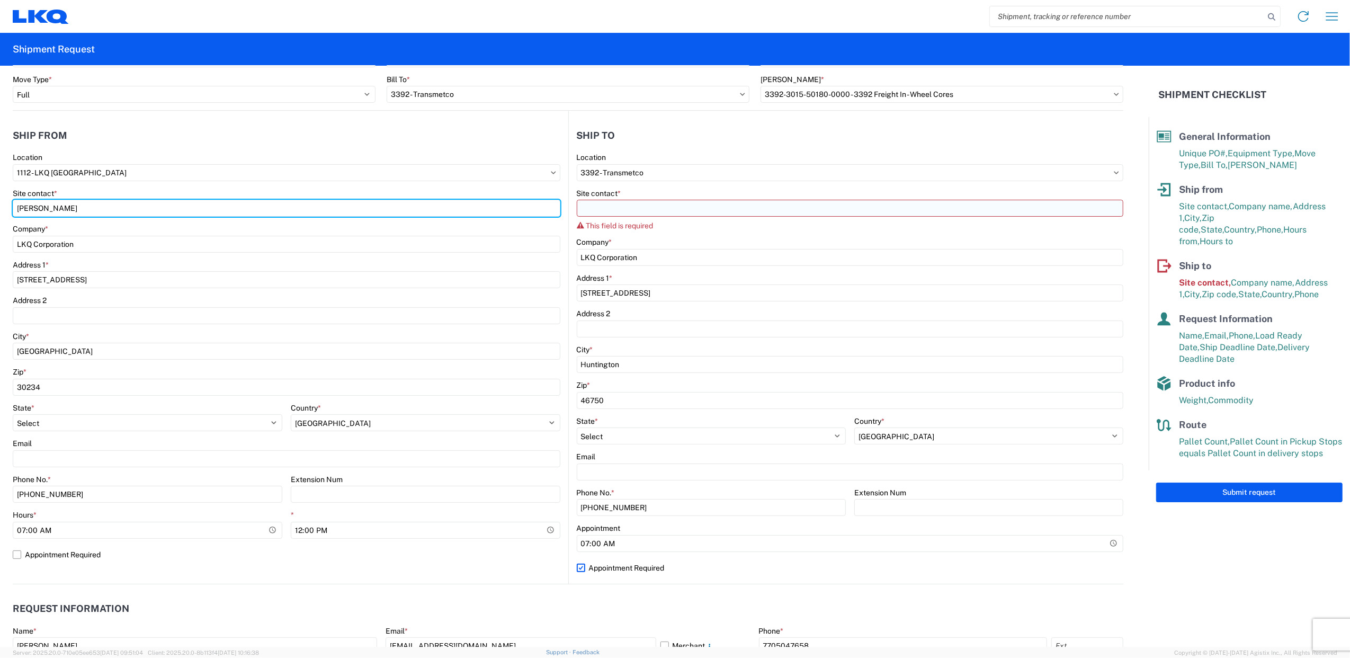
type input "[PERSON_NAME]"
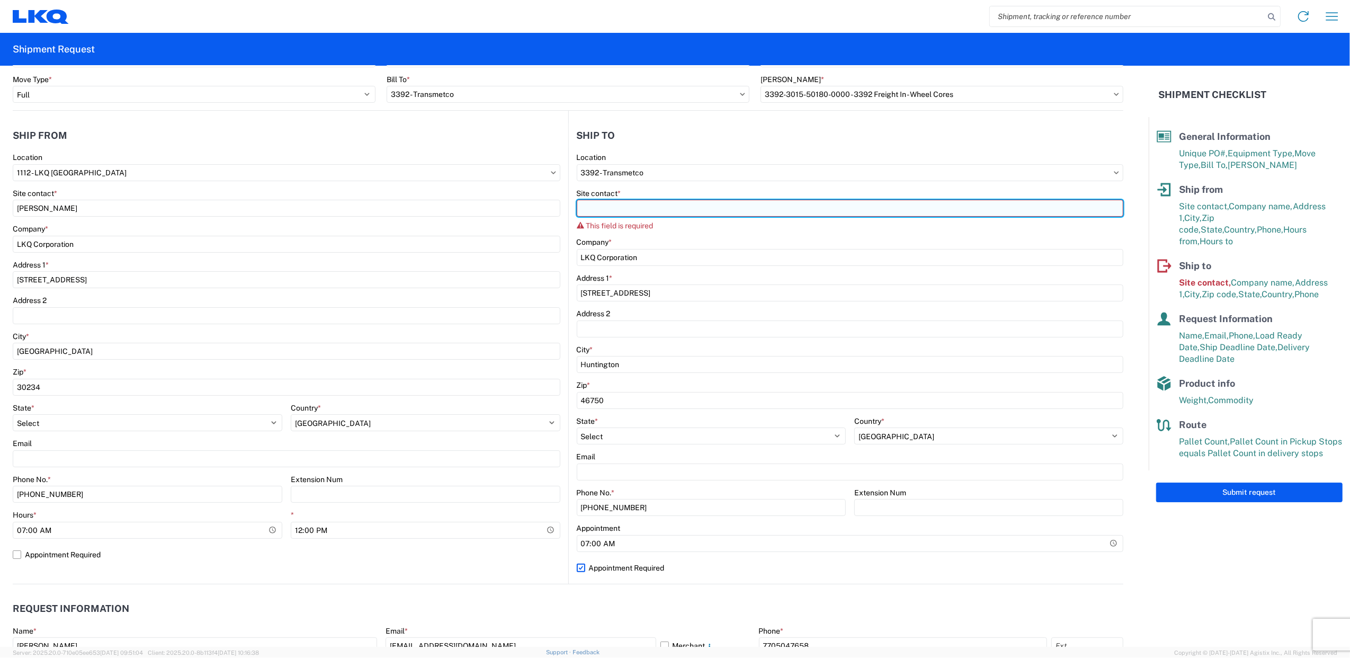
click at [747, 214] on input "Site contact *" at bounding box center [850, 208] width 547 height 17
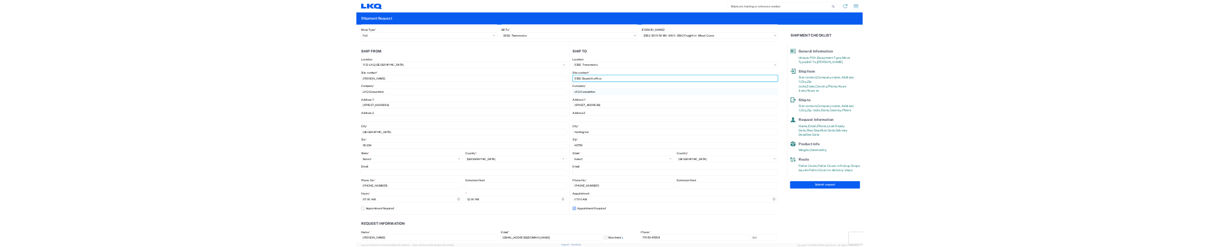
scroll to position [281, 0]
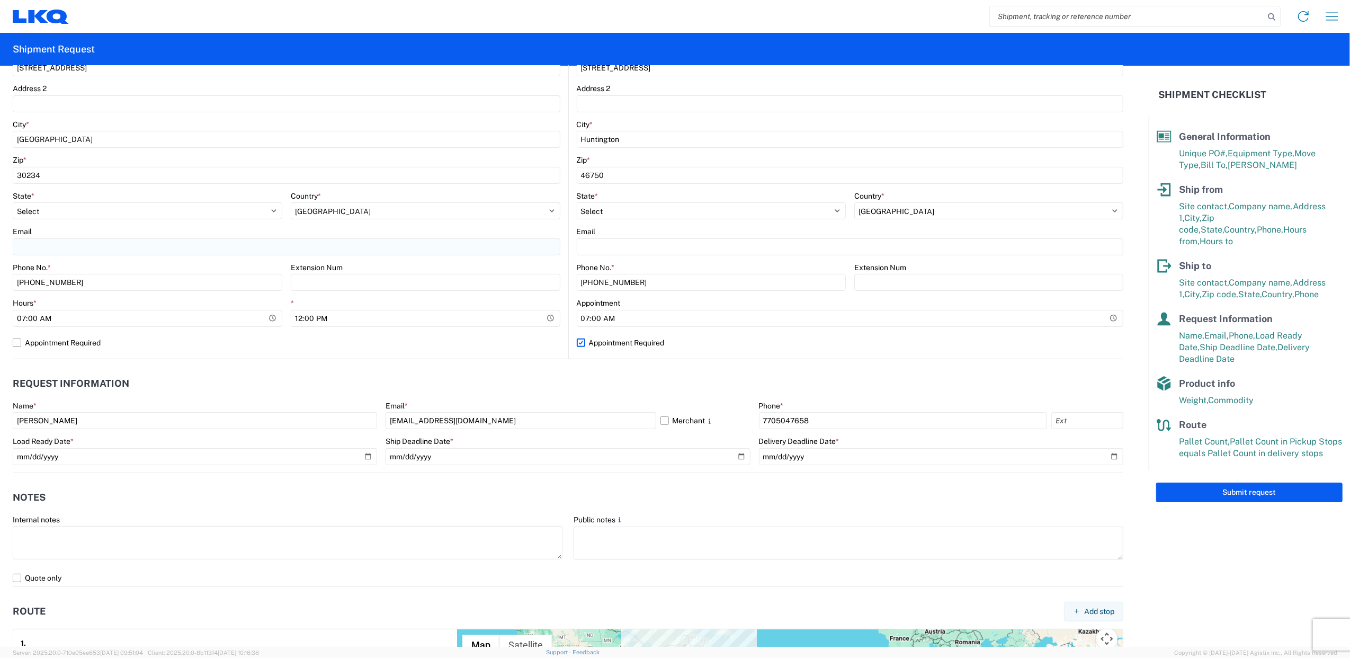
type input "3392 Dispatch office"
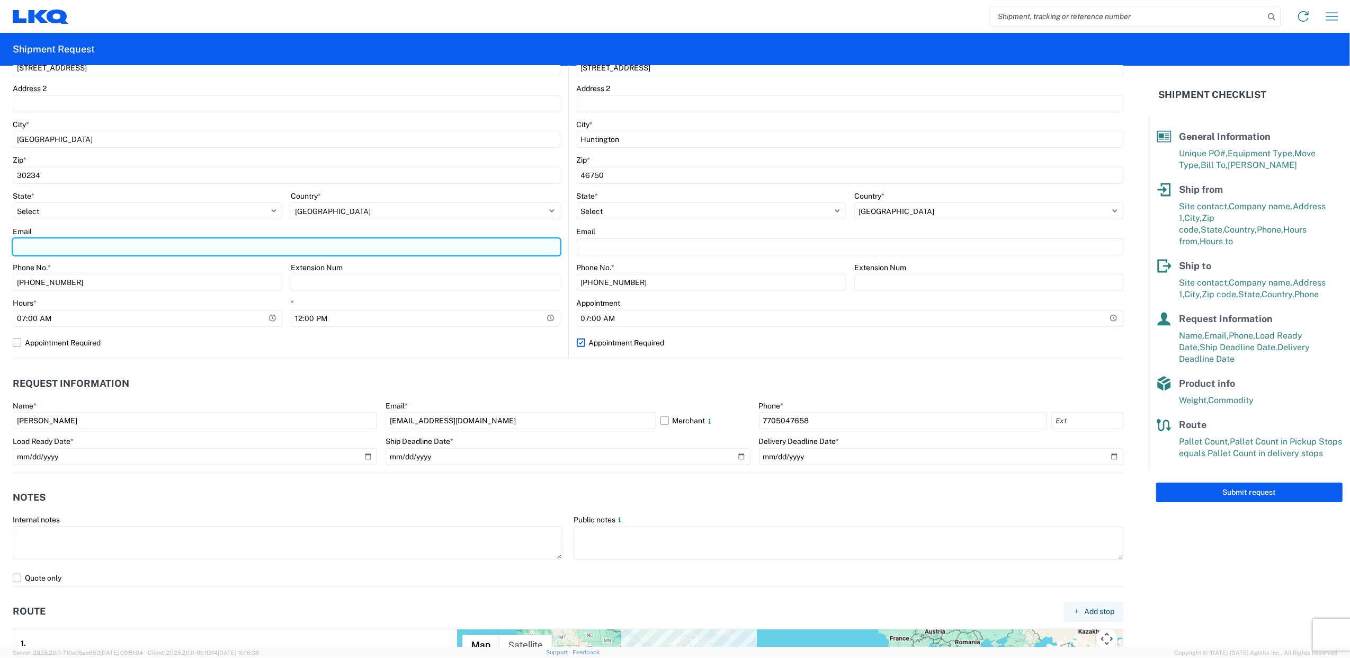
click at [73, 253] on input "Email" at bounding box center [287, 246] width 548 height 17
type input "[EMAIL_ADDRESS][DOMAIN_NAME]"
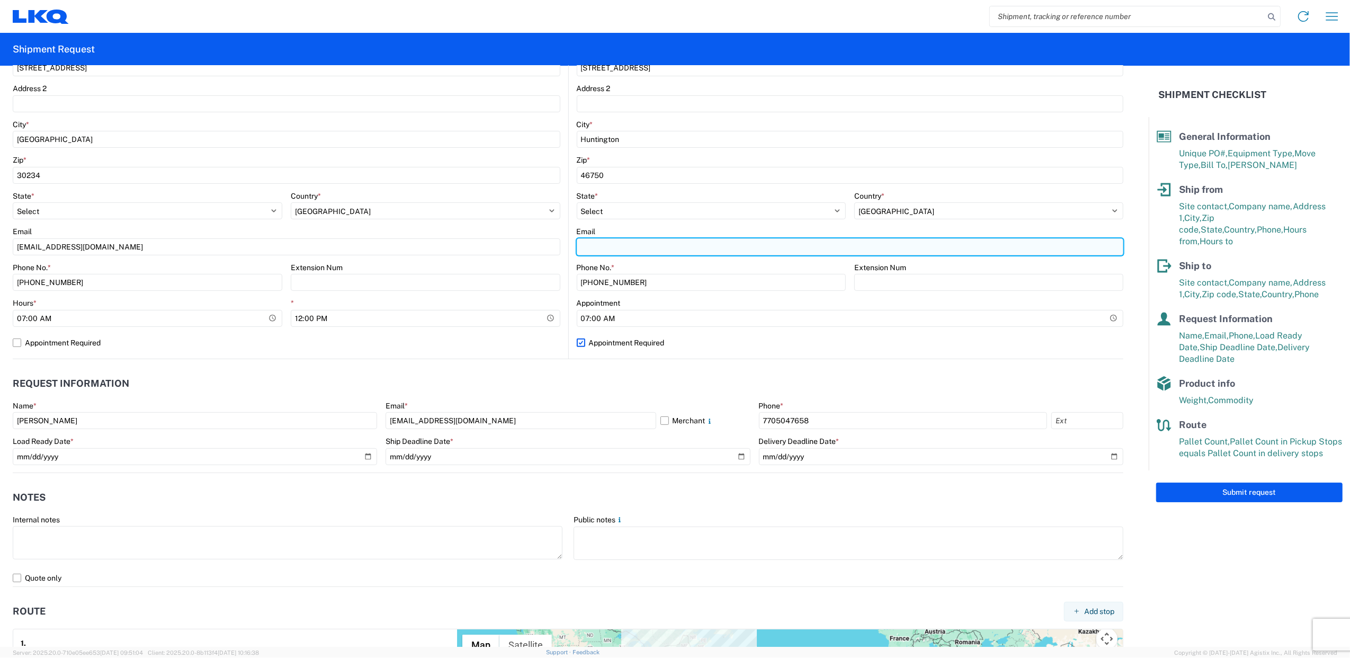
click at [704, 254] on input "Email" at bounding box center [850, 246] width 547 height 17
click at [672, 239] on input "Email" at bounding box center [850, 246] width 547 height 17
paste input "[EMAIL_ADDRESS][DOMAIN_NAME]"
type input "[EMAIL_ADDRESS][DOMAIN_NAME]"
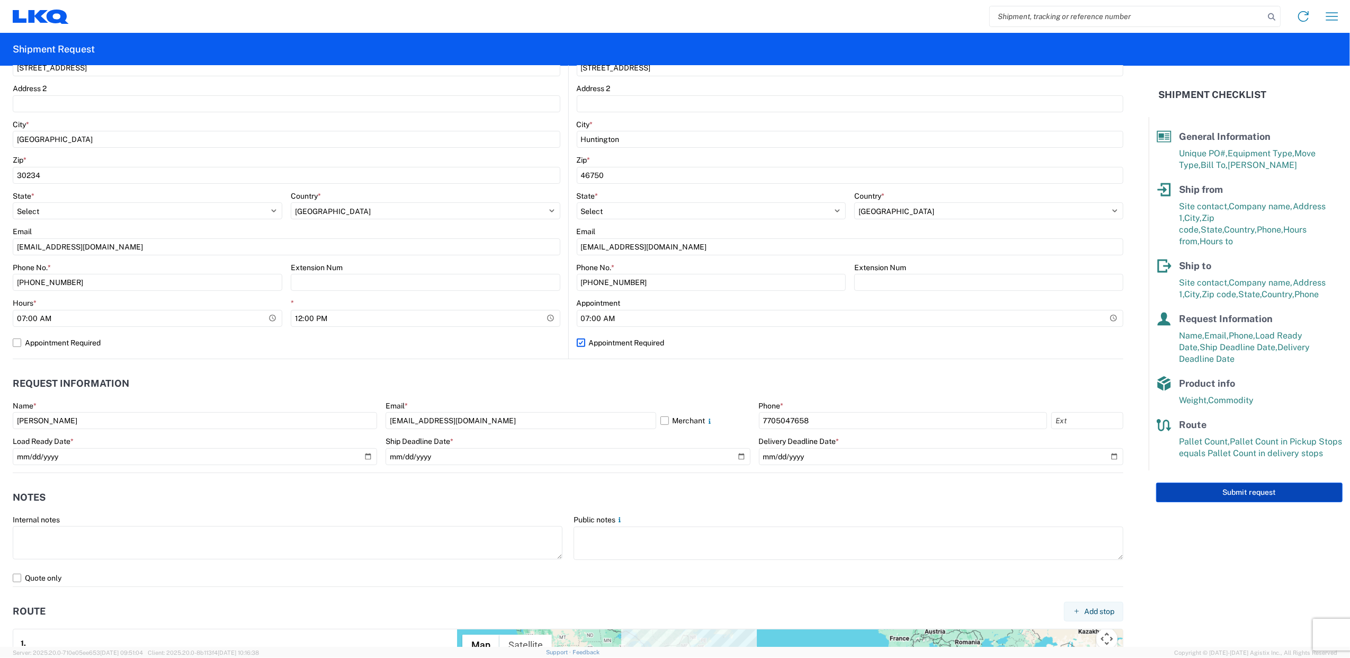
click at [1295, 482] on button "Submit request" at bounding box center [1249, 492] width 186 height 20
